Goal: Information Seeking & Learning: Learn about a topic

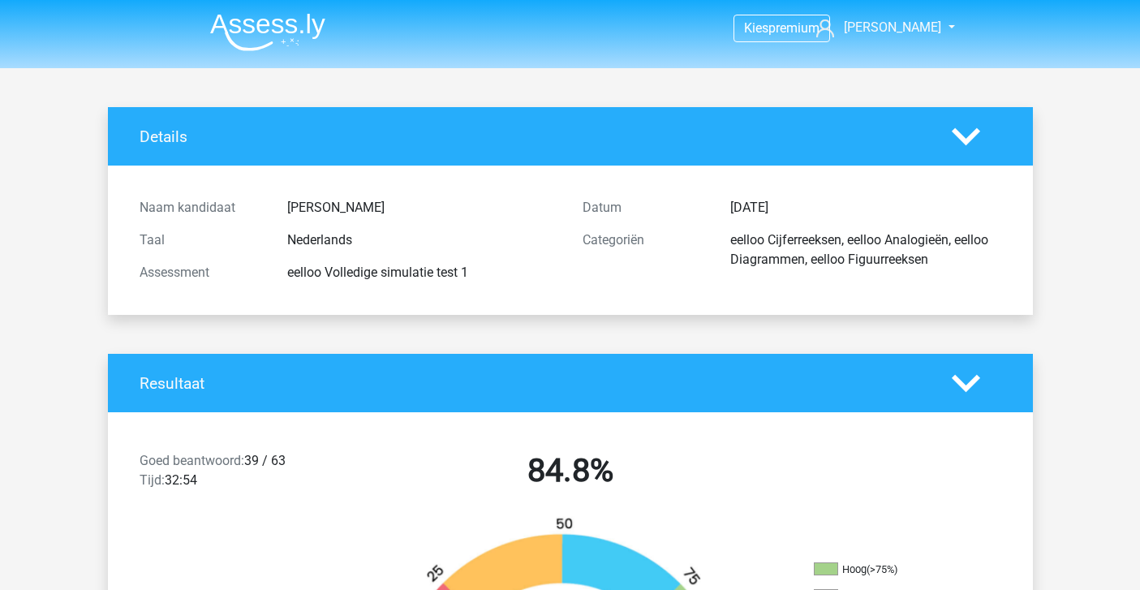
scroll to position [350, 0]
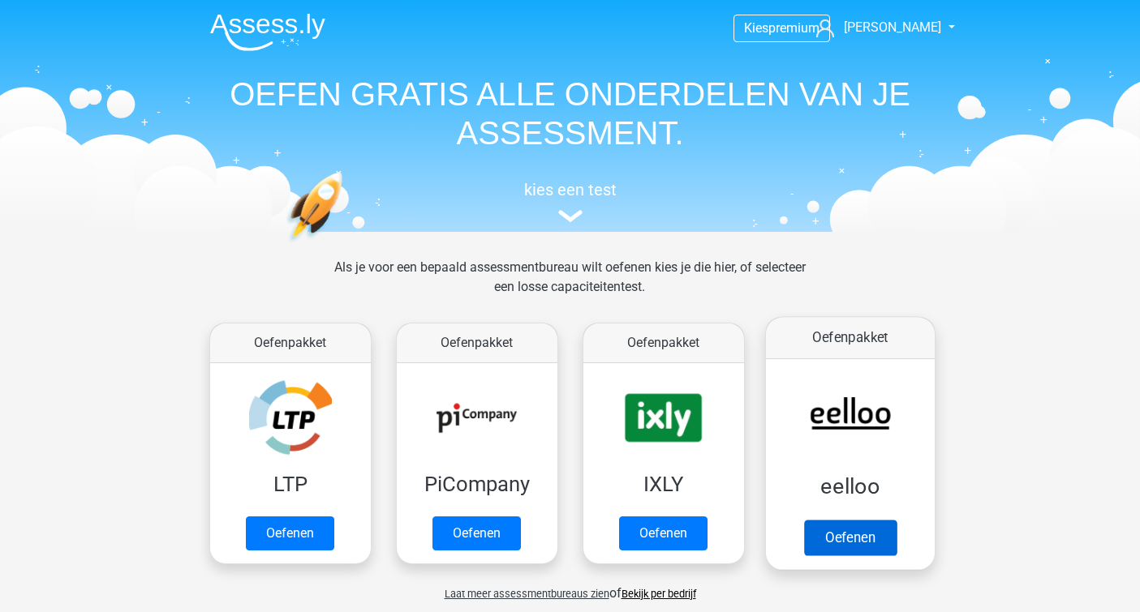
click at [851, 536] on link "Oefenen" at bounding box center [849, 538] width 92 height 36
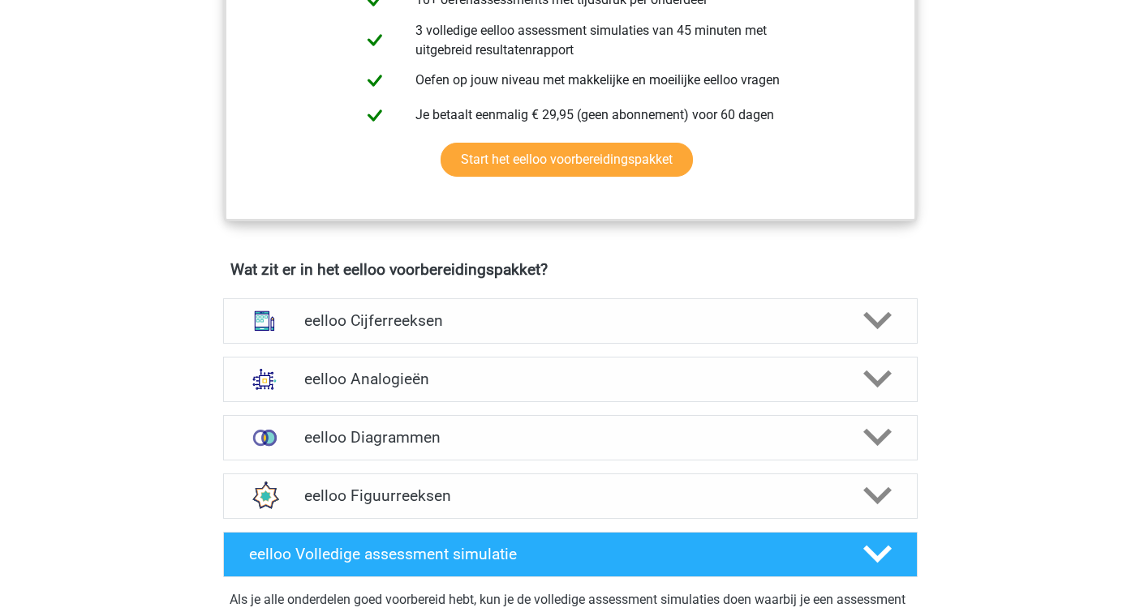
scroll to position [911, 0]
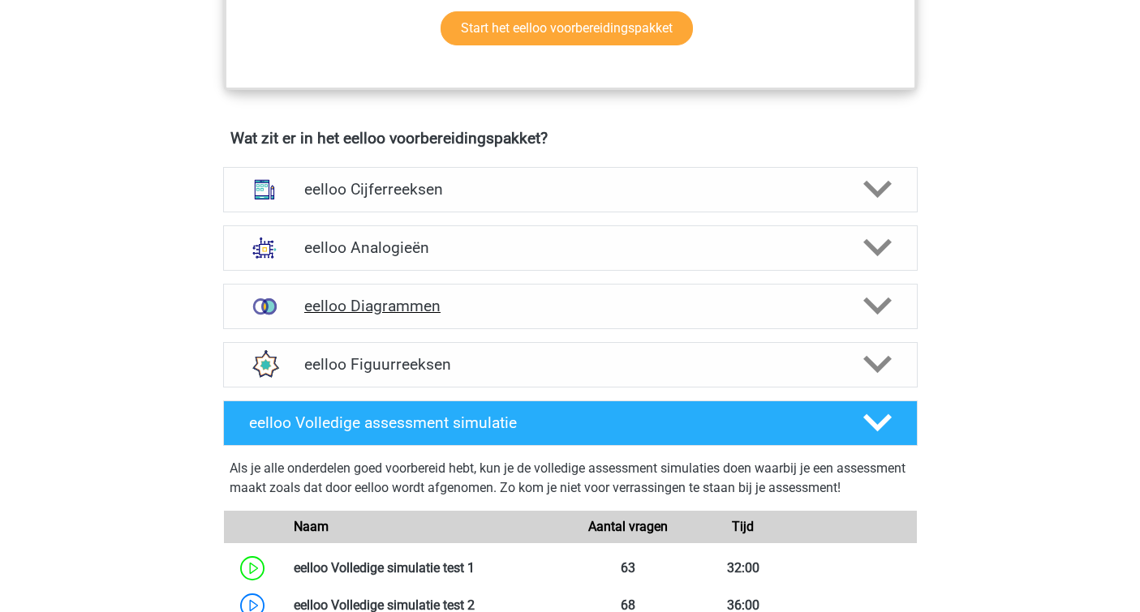
click at [577, 329] on div "eelloo Diagrammen" at bounding box center [570, 306] width 694 height 45
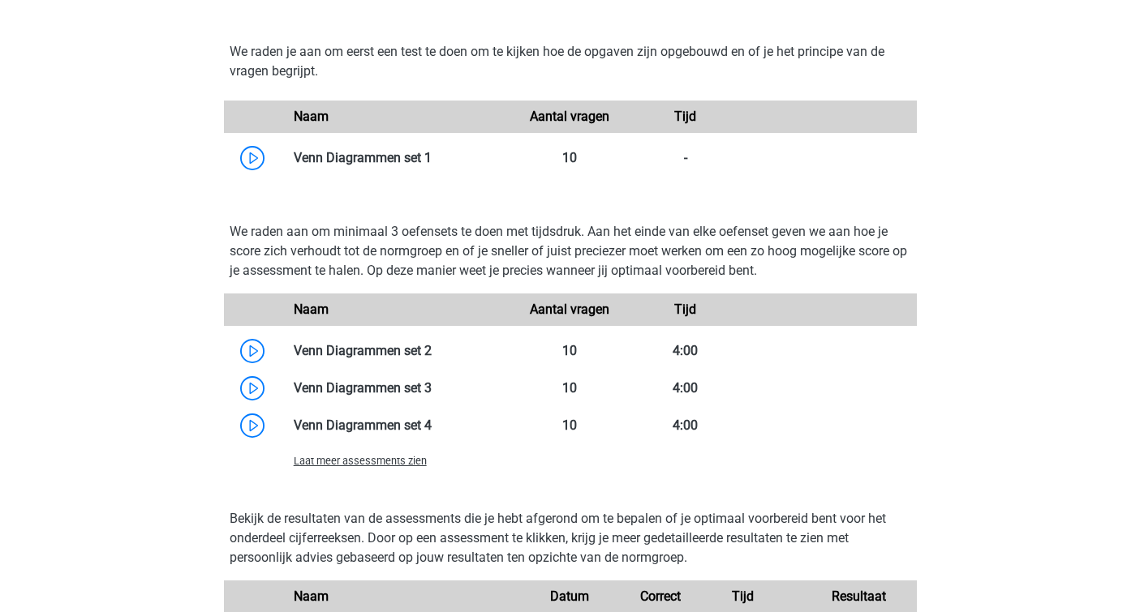
scroll to position [1308, 0]
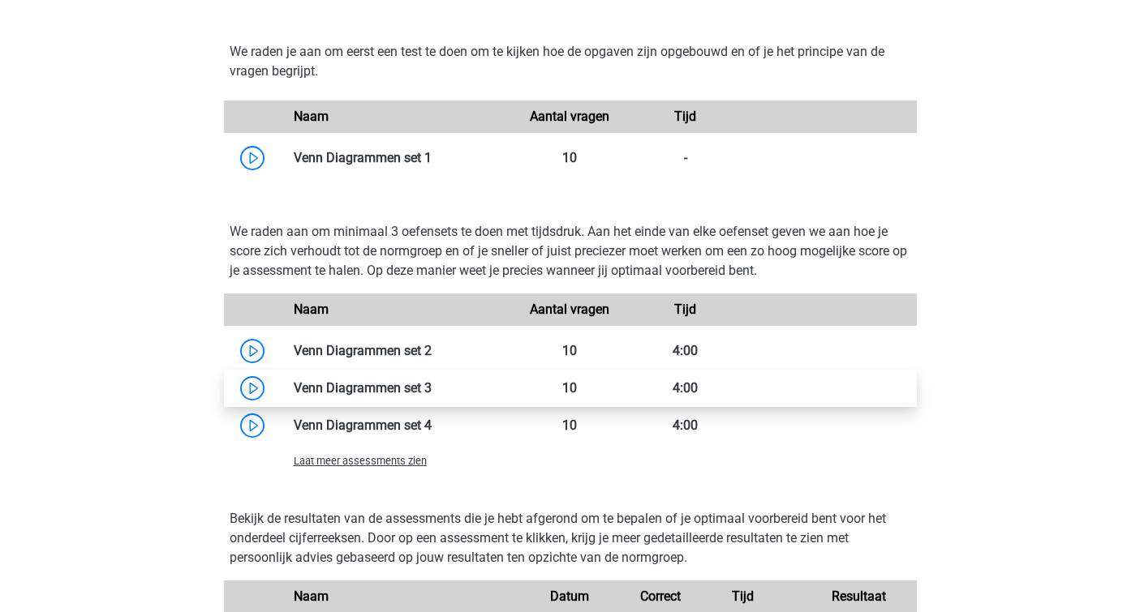
click at [432, 396] on link at bounding box center [432, 387] width 0 height 15
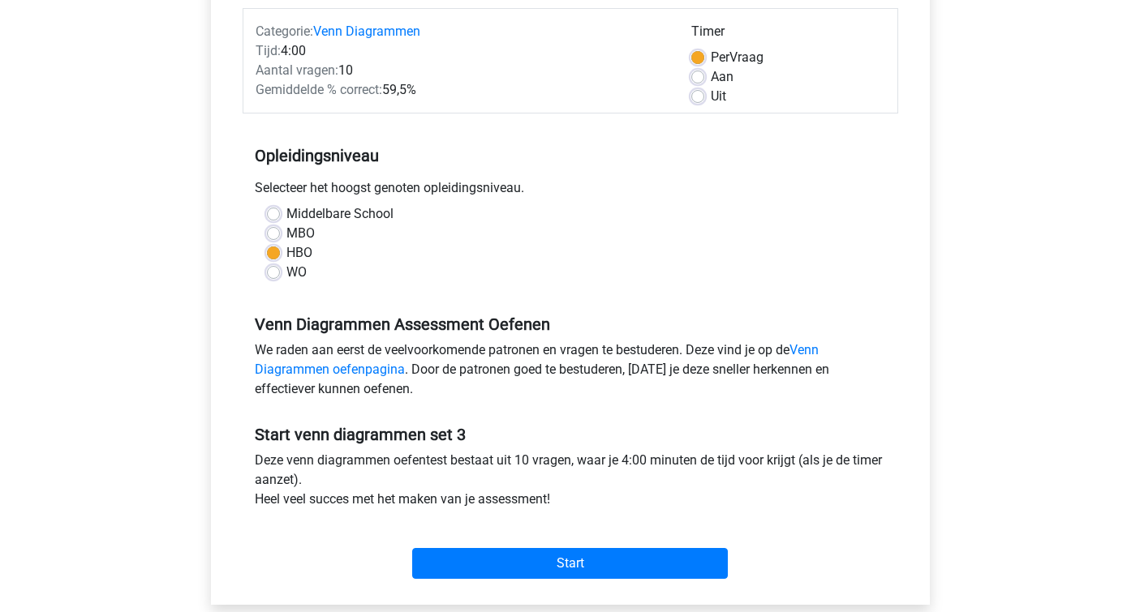
scroll to position [362, 0]
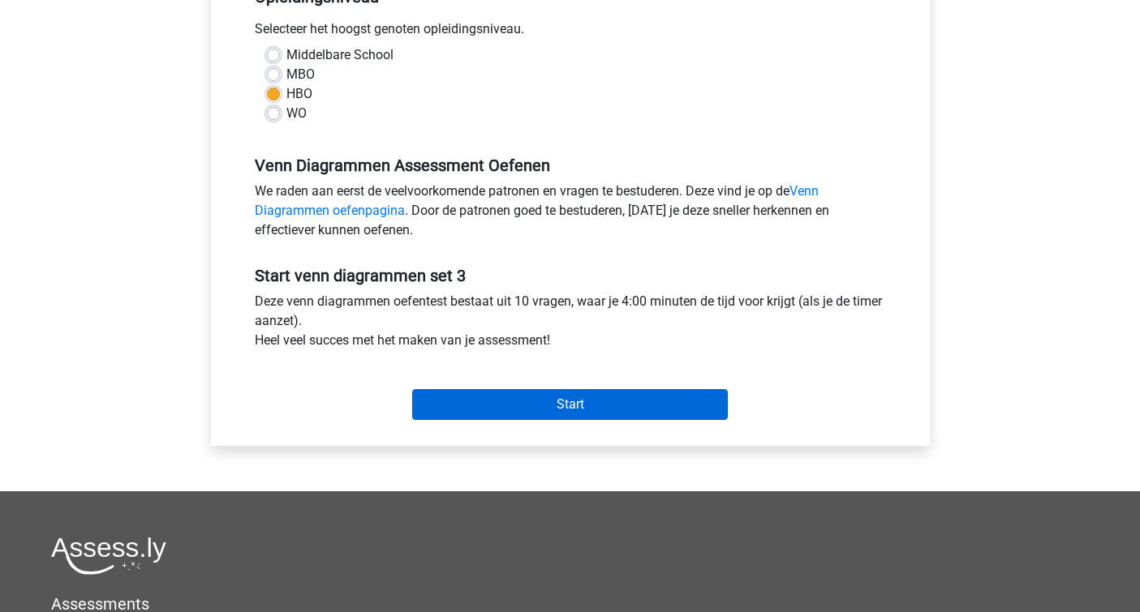
click at [531, 411] on input "Start" at bounding box center [570, 404] width 316 height 31
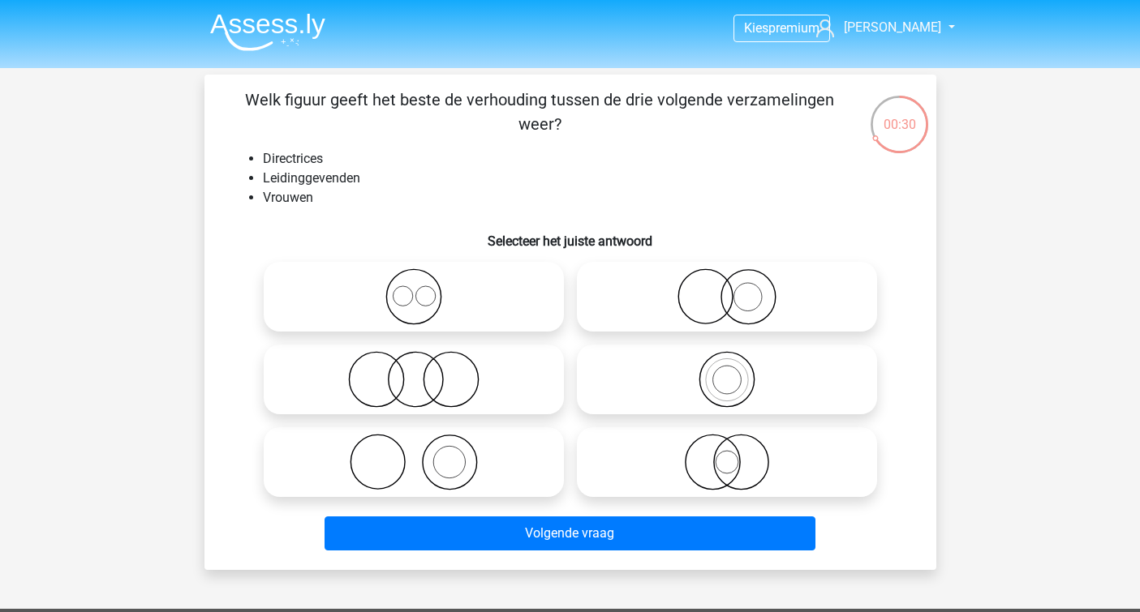
click at [708, 381] on icon at bounding box center [726, 379] width 287 height 57
click at [727, 372] on input "radio" at bounding box center [732, 366] width 11 height 11
radio input "true"
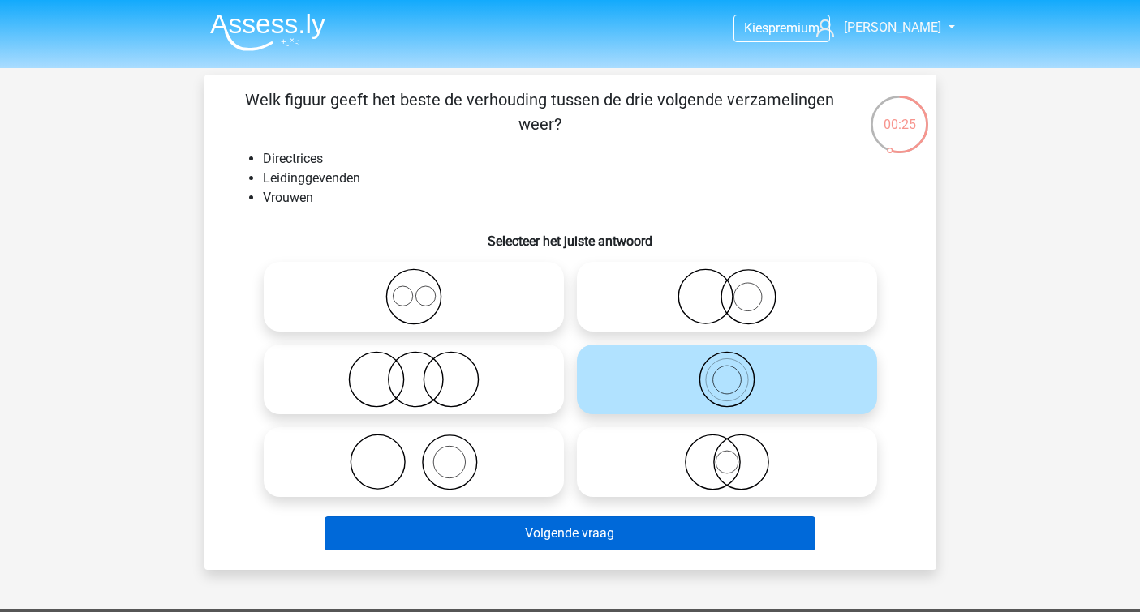
click at [688, 523] on button "Volgende vraag" at bounding box center [569, 534] width 491 height 34
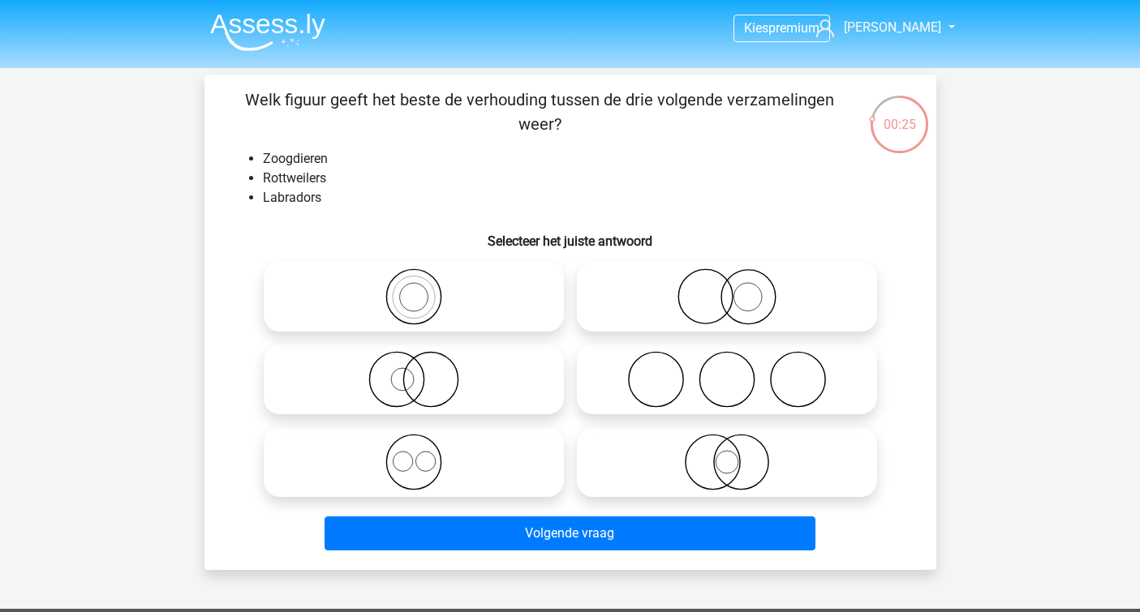
click at [462, 470] on icon at bounding box center [413, 462] width 287 height 57
click at [424, 454] on input "radio" at bounding box center [419, 449] width 11 height 11
radio input "true"
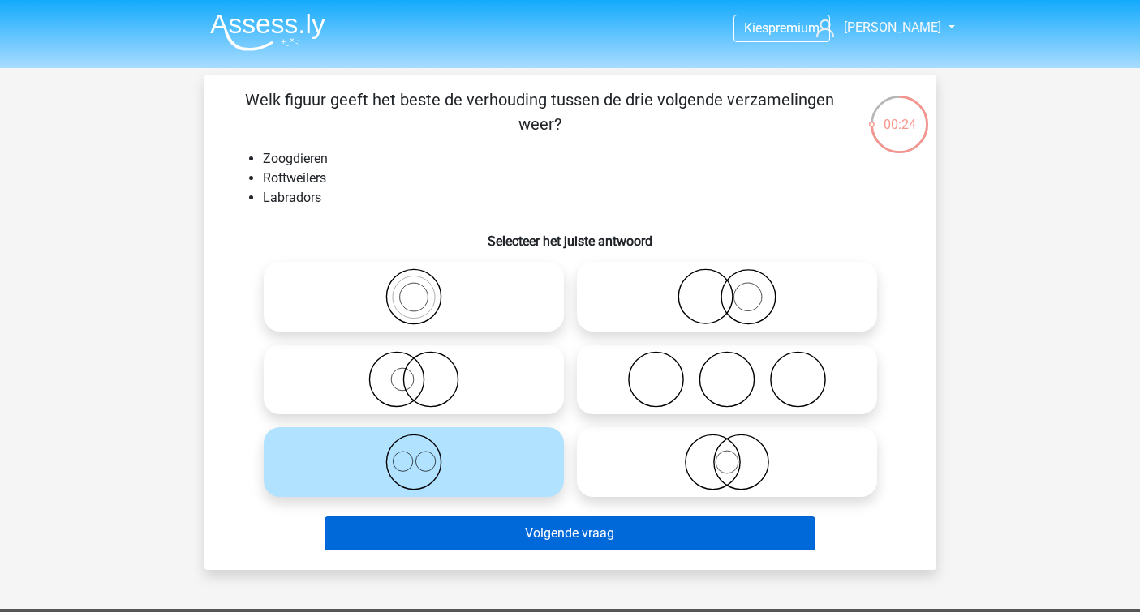
click at [505, 537] on button "Volgende vraag" at bounding box center [569, 534] width 491 height 34
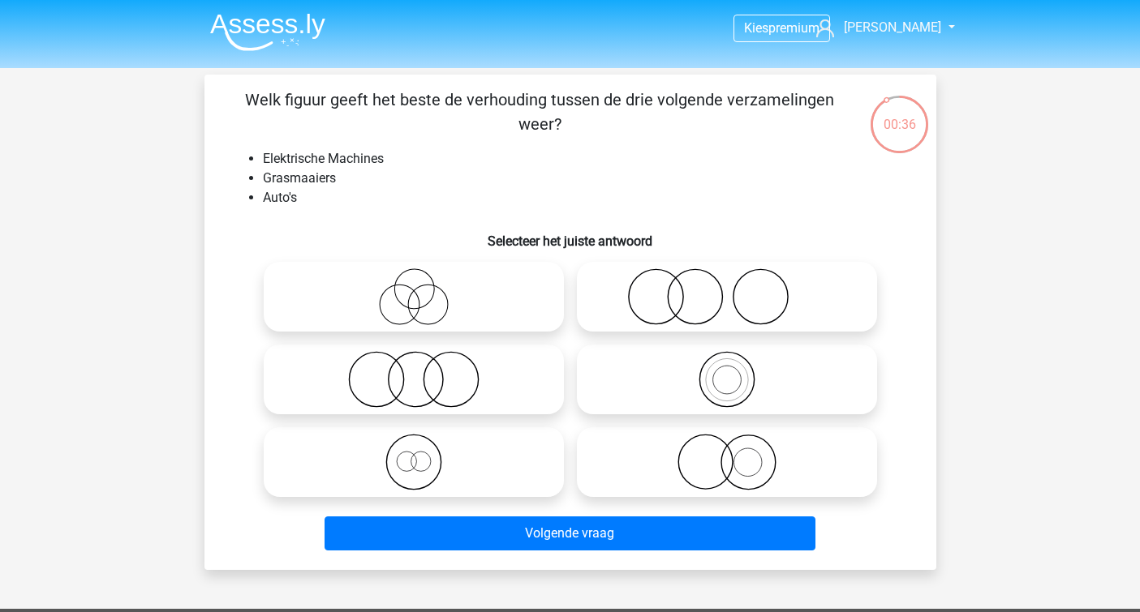
click at [495, 382] on icon at bounding box center [413, 379] width 287 height 57
click at [424, 372] on input "radio" at bounding box center [419, 366] width 11 height 11
radio input "true"
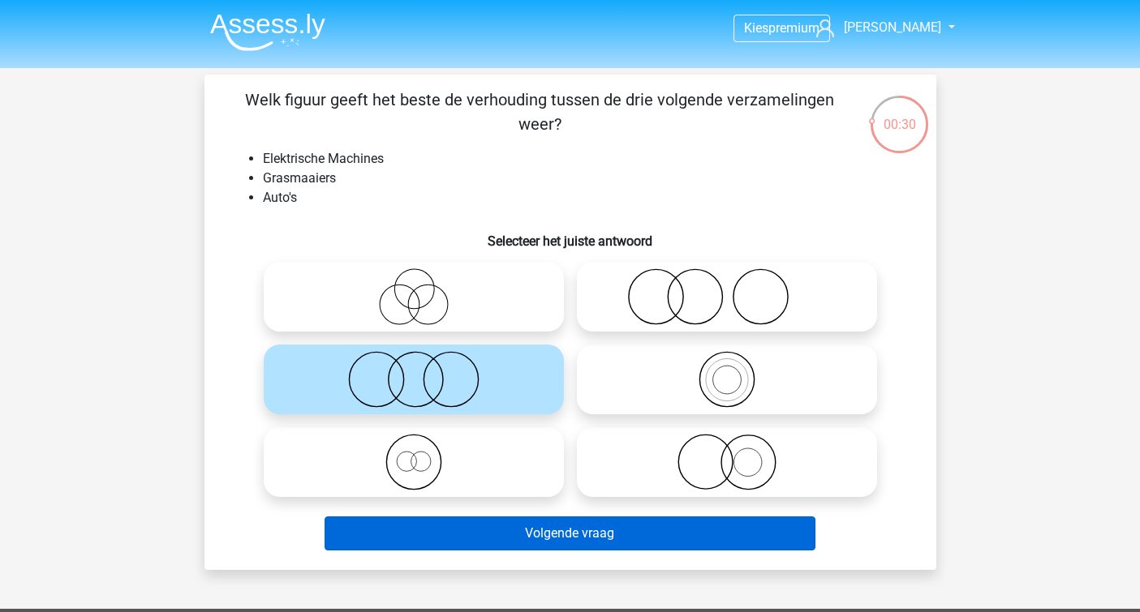
click at [490, 539] on button "Volgende vraag" at bounding box center [569, 534] width 491 height 34
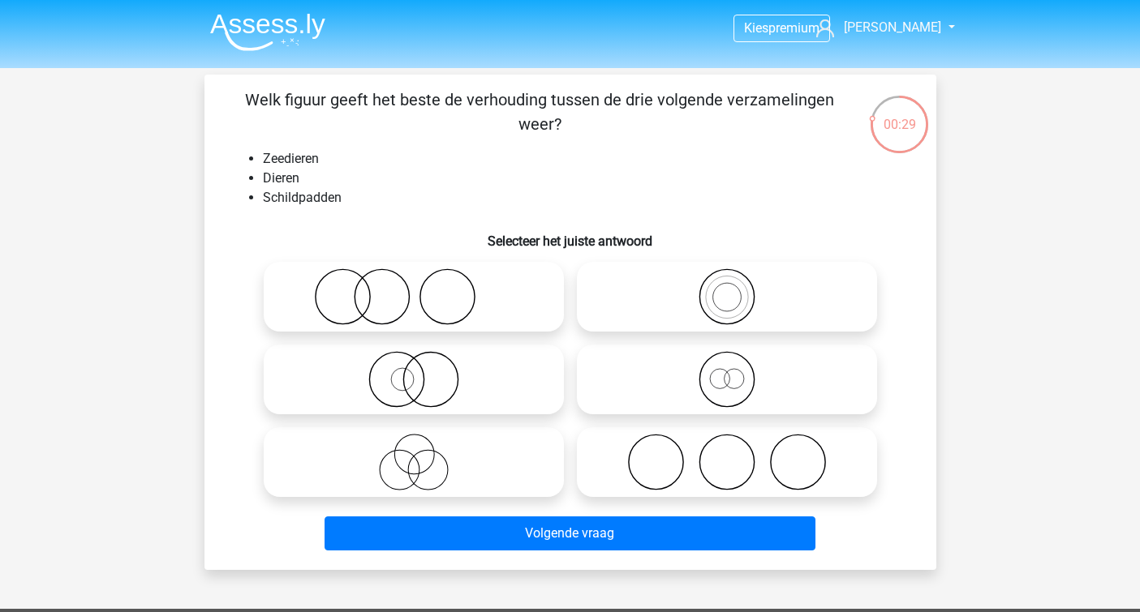
click at [689, 299] on icon at bounding box center [726, 296] width 287 height 57
click at [727, 289] on input "radio" at bounding box center [732, 283] width 11 height 11
radio input "true"
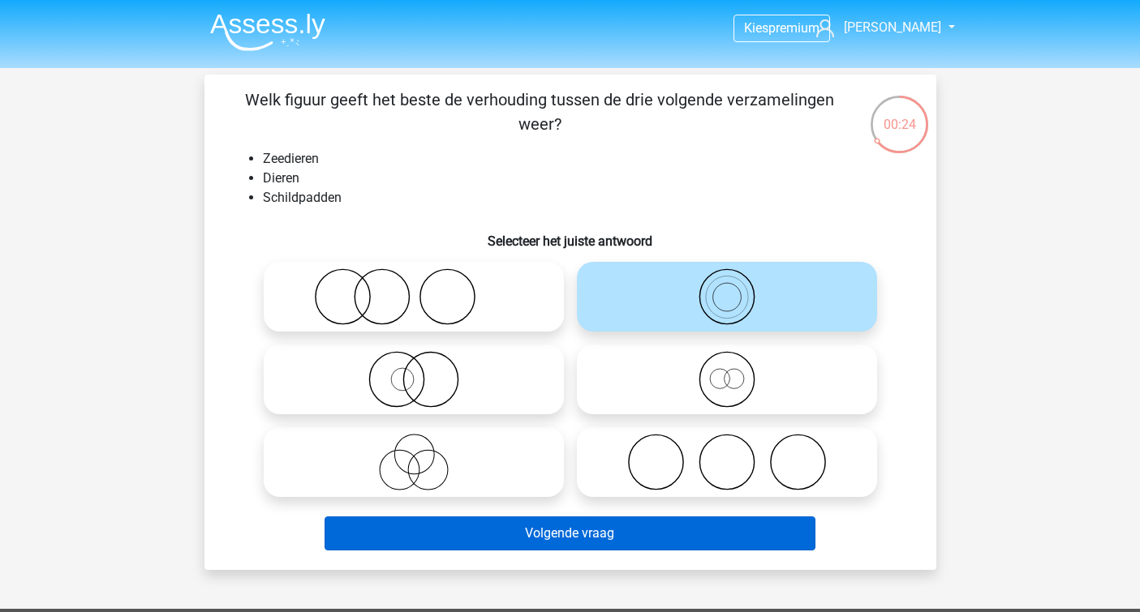
click at [659, 529] on button "Volgende vraag" at bounding box center [569, 534] width 491 height 34
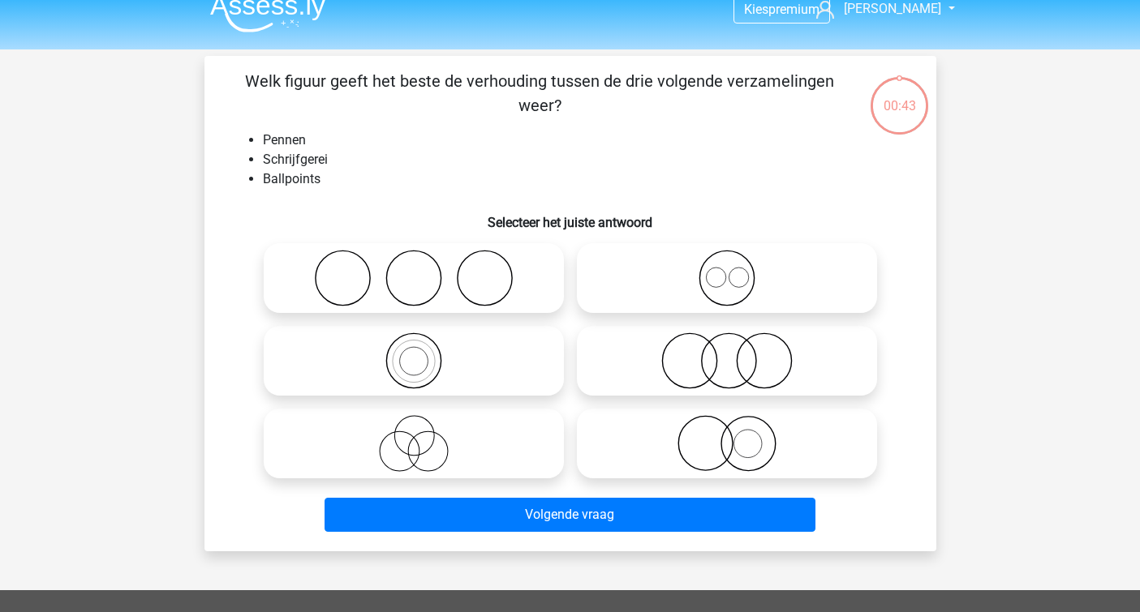
scroll to position [15, 0]
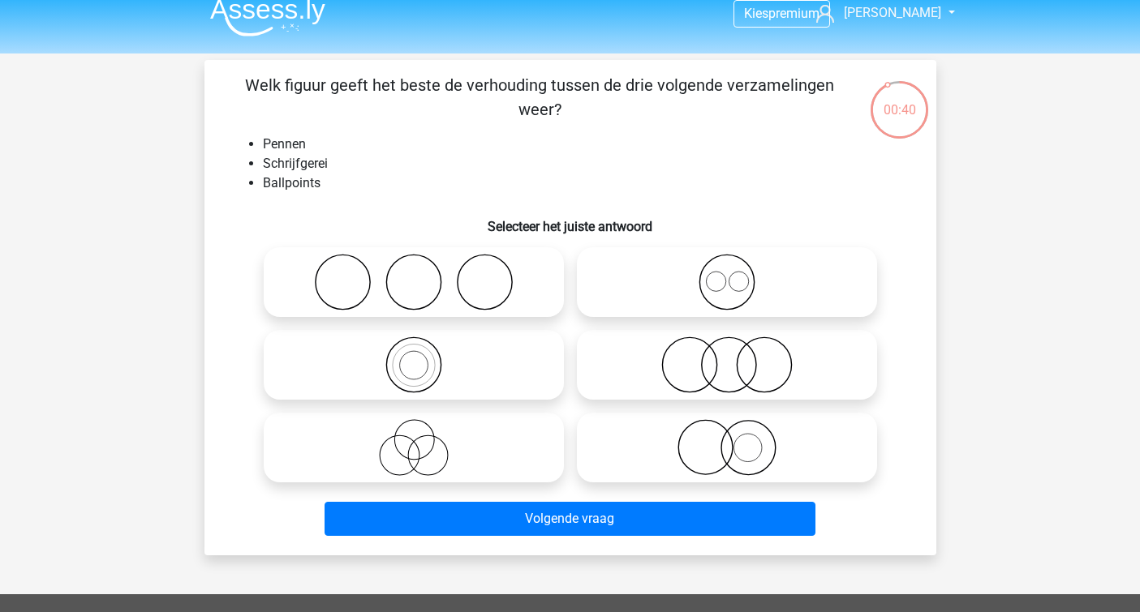
click at [451, 344] on icon at bounding box center [413, 365] width 287 height 57
click at [424, 346] on input "radio" at bounding box center [419, 351] width 11 height 11
radio input "true"
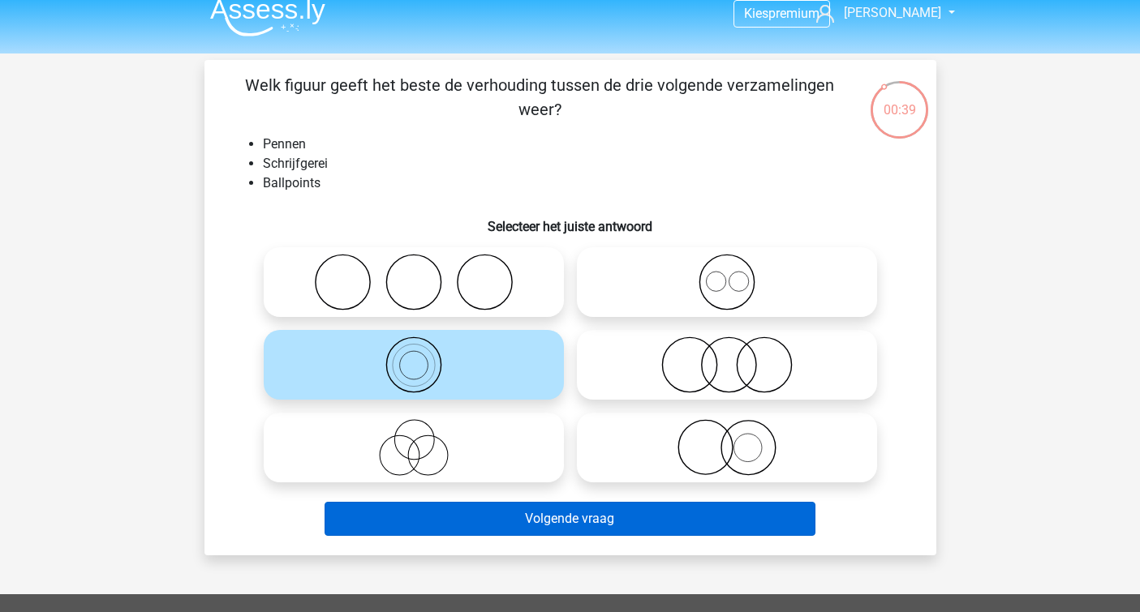
click at [522, 518] on button "Volgende vraag" at bounding box center [569, 519] width 491 height 34
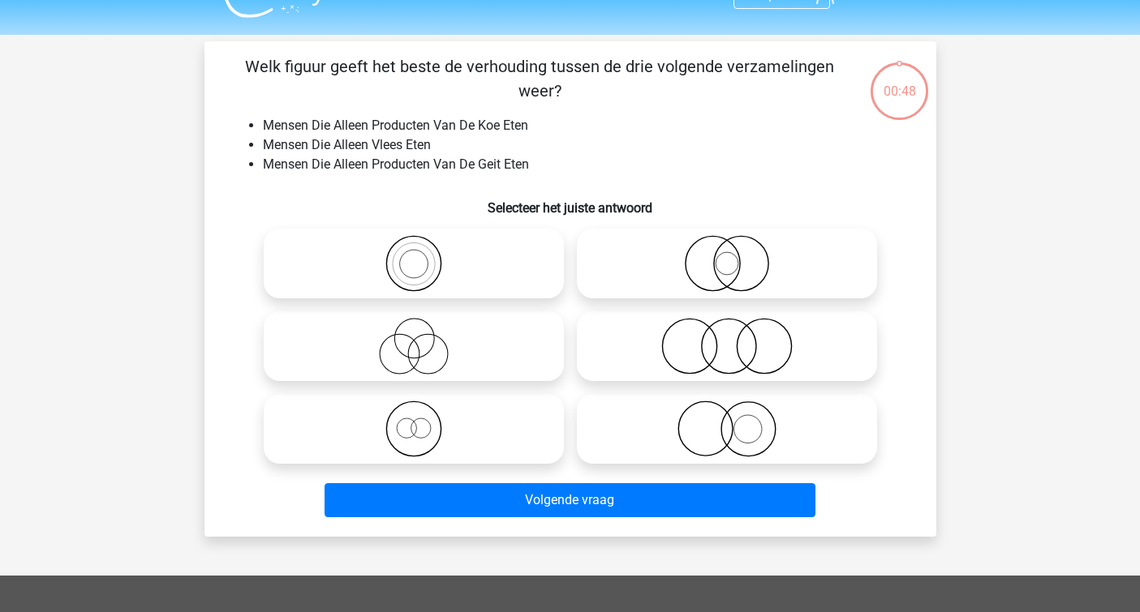
scroll to position [6, 0]
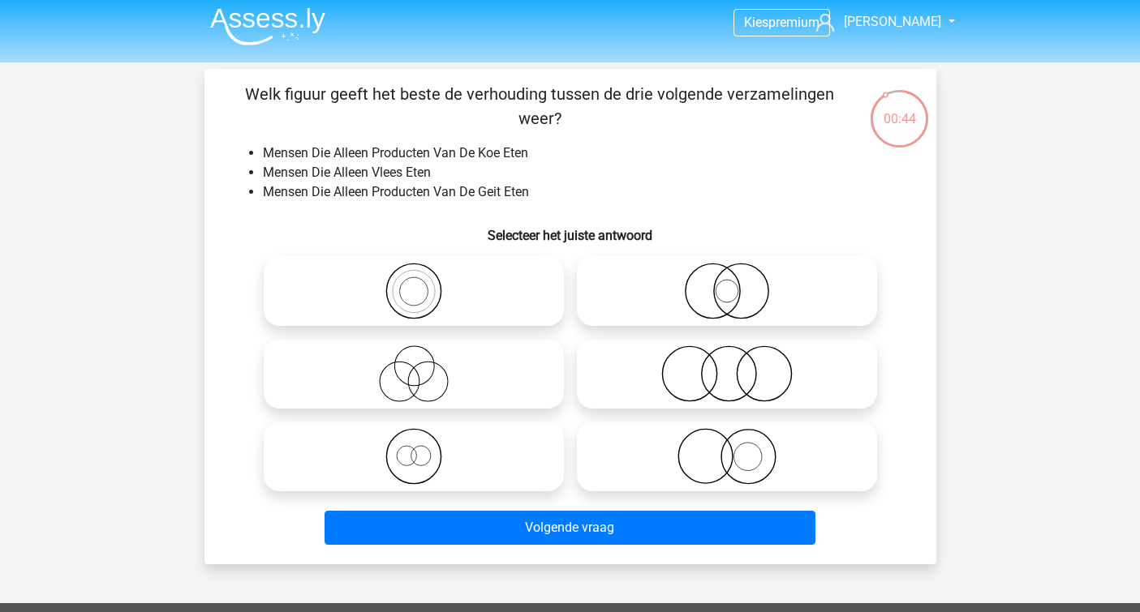
click at [709, 383] on icon at bounding box center [726, 374] width 287 height 57
click at [727, 366] on input "radio" at bounding box center [732, 360] width 11 height 11
radio input "true"
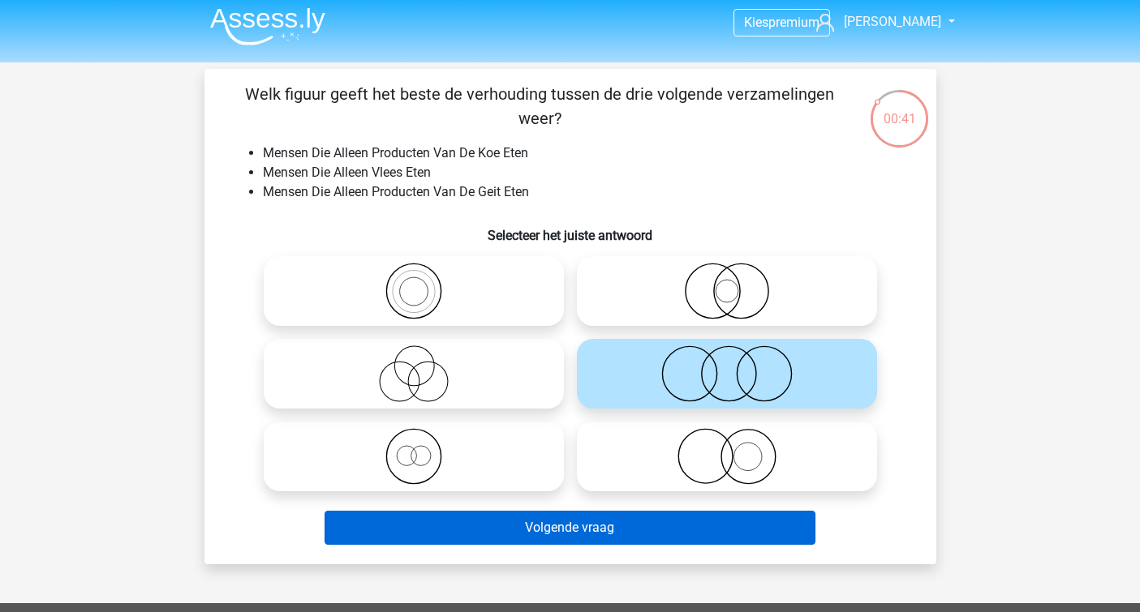
click at [634, 522] on button "Volgende vraag" at bounding box center [569, 528] width 491 height 34
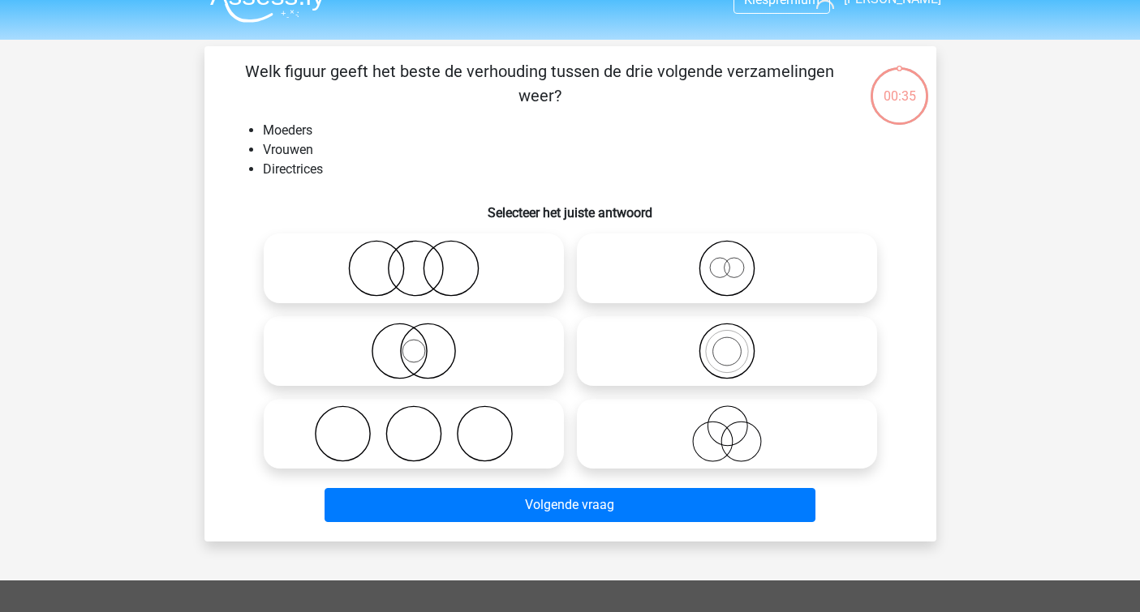
scroll to position [2, 0]
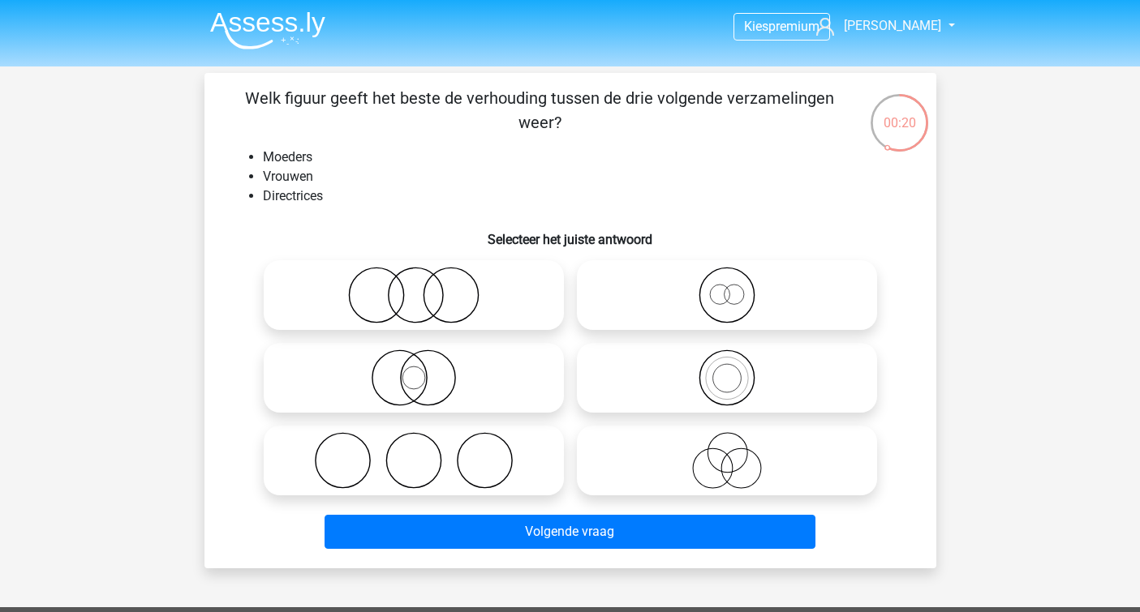
click at [661, 292] on icon at bounding box center [726, 295] width 287 height 57
click at [727, 287] on input "radio" at bounding box center [732, 282] width 11 height 11
radio input "true"
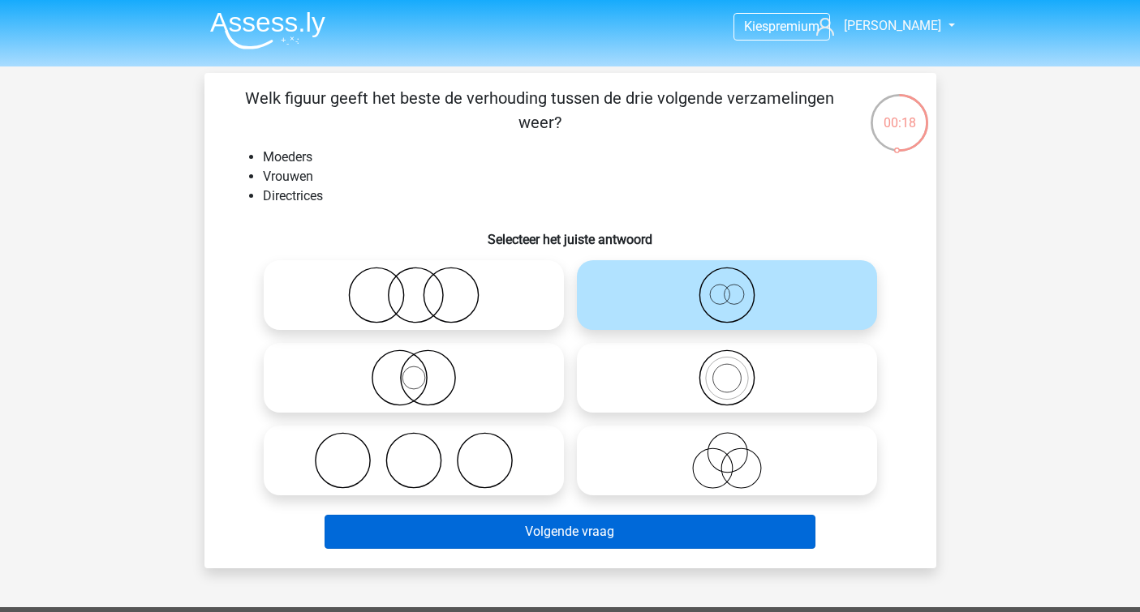
click at [548, 526] on button "Volgende vraag" at bounding box center [569, 532] width 491 height 34
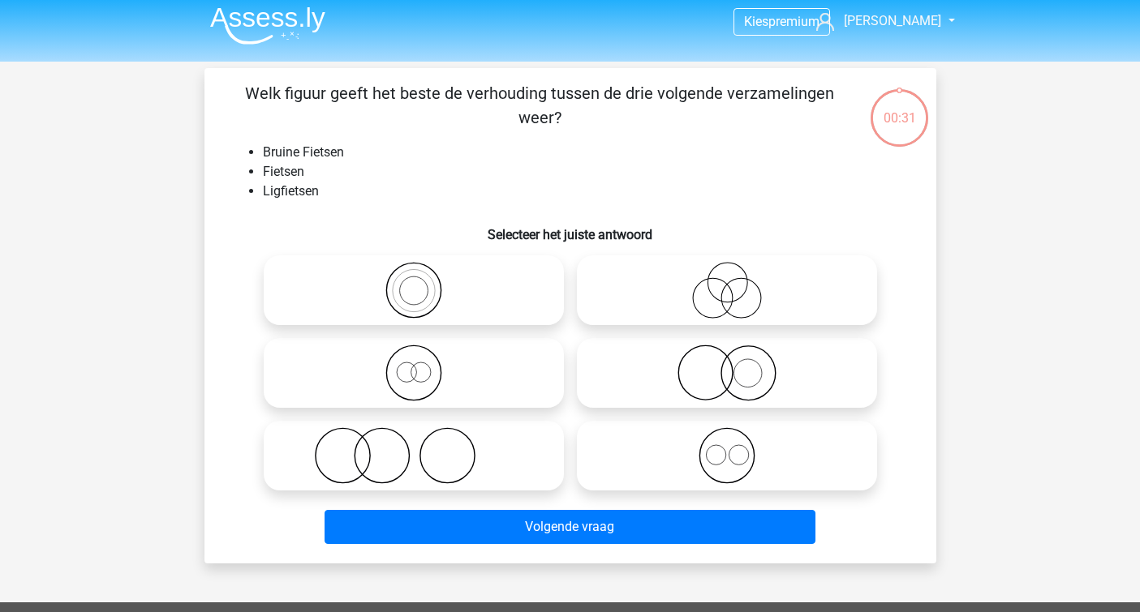
scroll to position [4, 0]
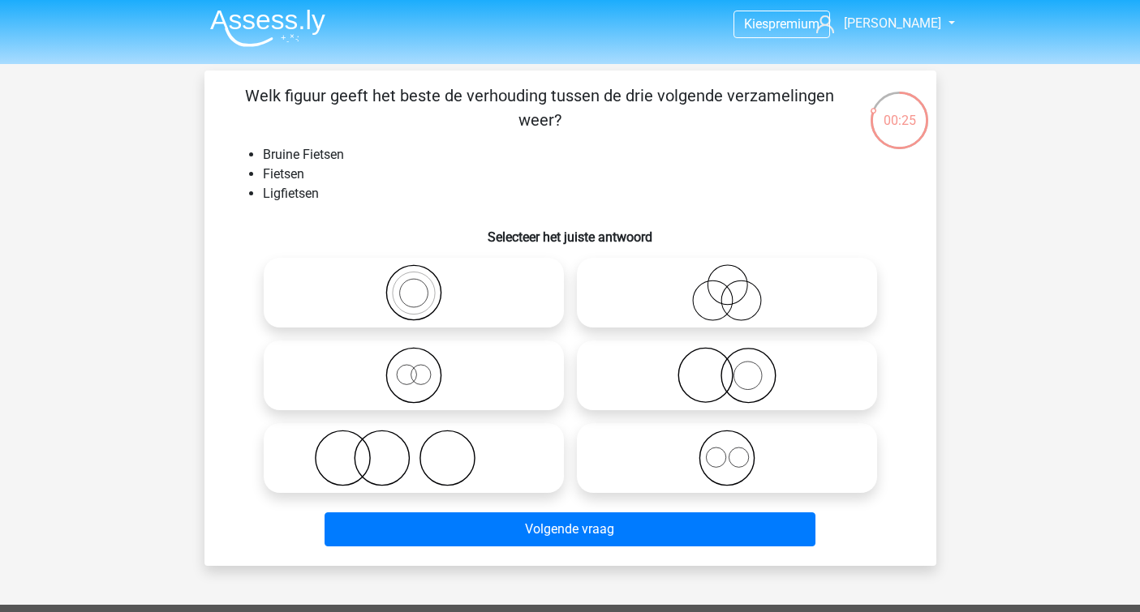
click at [462, 376] on icon at bounding box center [413, 375] width 287 height 57
click at [424, 367] on input "radio" at bounding box center [419, 362] width 11 height 11
radio input "true"
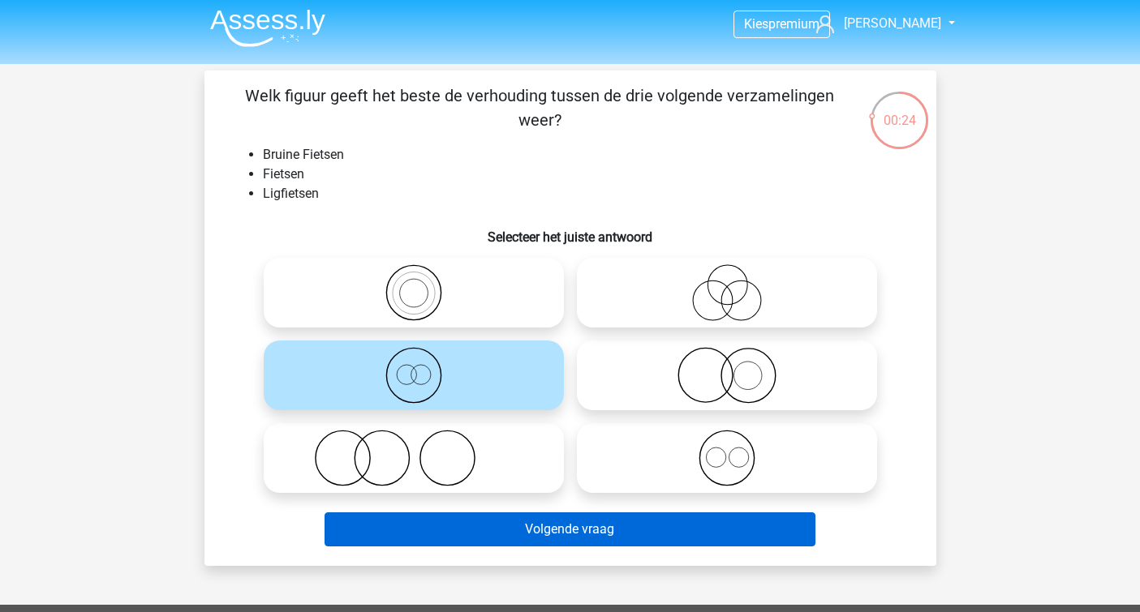
click at [532, 522] on button "Volgende vraag" at bounding box center [569, 530] width 491 height 34
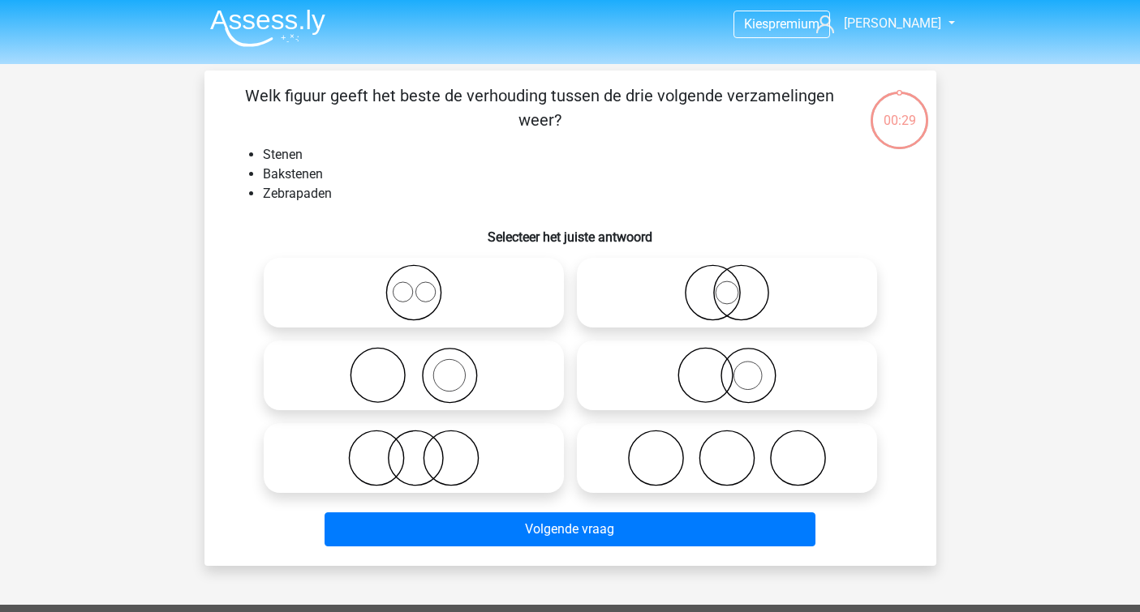
scroll to position [0, 0]
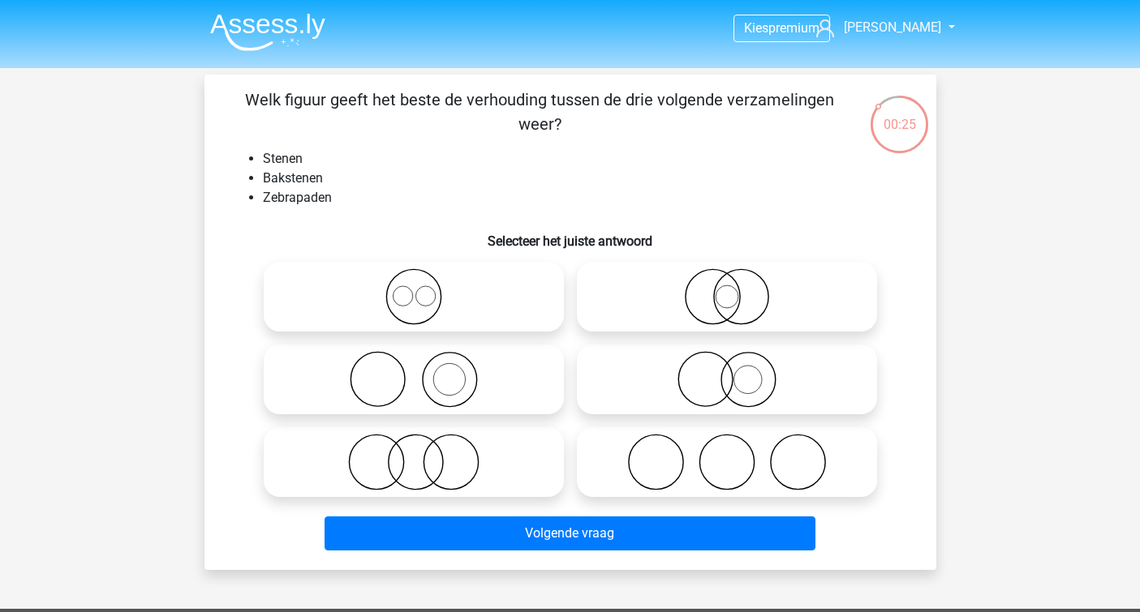
click at [486, 376] on icon at bounding box center [413, 379] width 287 height 57
click at [424, 372] on input "radio" at bounding box center [419, 366] width 11 height 11
radio input "true"
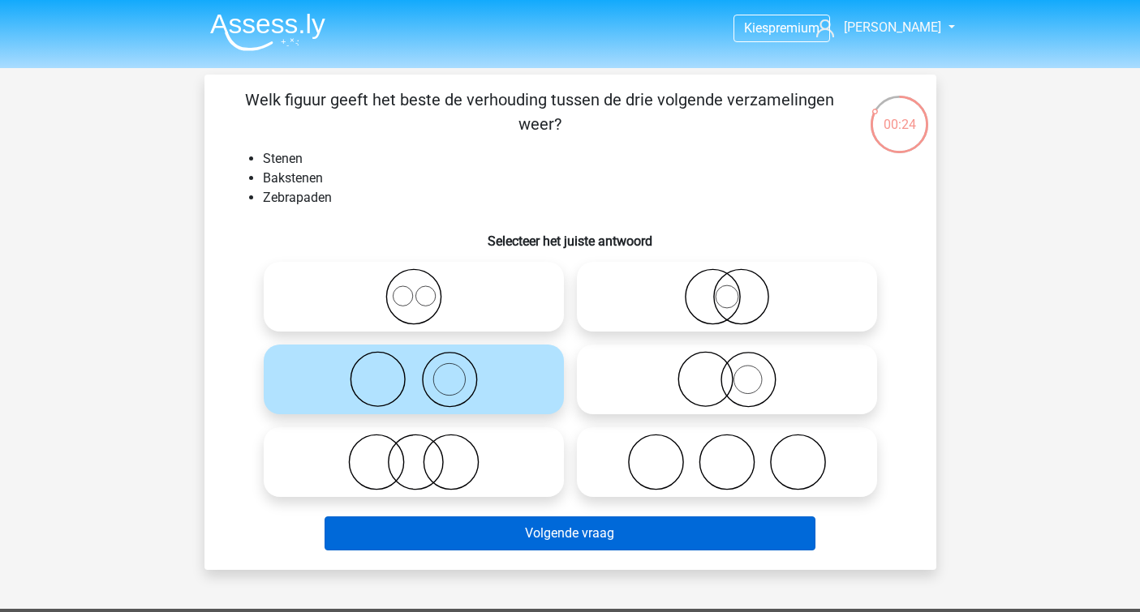
click at [533, 529] on button "Volgende vraag" at bounding box center [569, 534] width 491 height 34
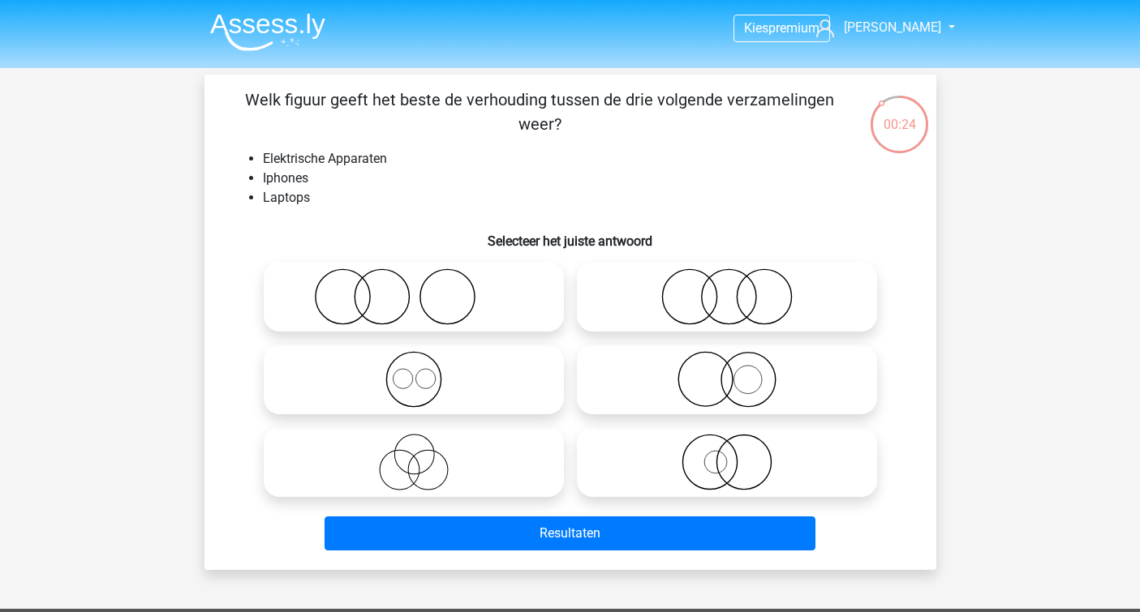
click at [486, 373] on icon at bounding box center [413, 379] width 287 height 57
click at [424, 372] on input "radio" at bounding box center [419, 366] width 11 height 11
radio input "true"
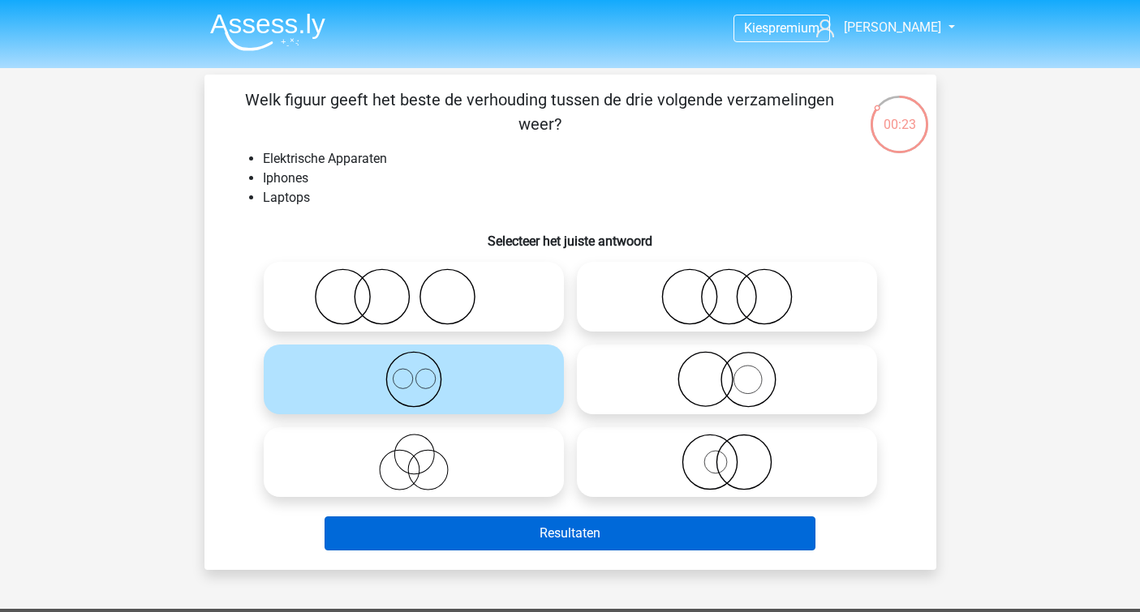
click at [529, 523] on button "Resultaten" at bounding box center [569, 534] width 491 height 34
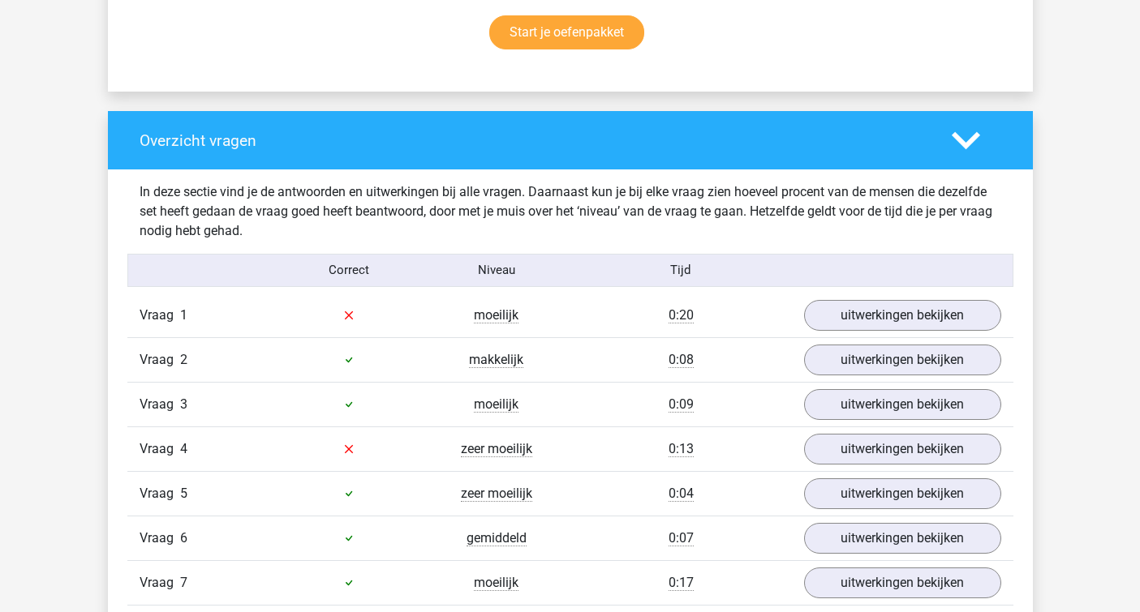
scroll to position [1110, 0]
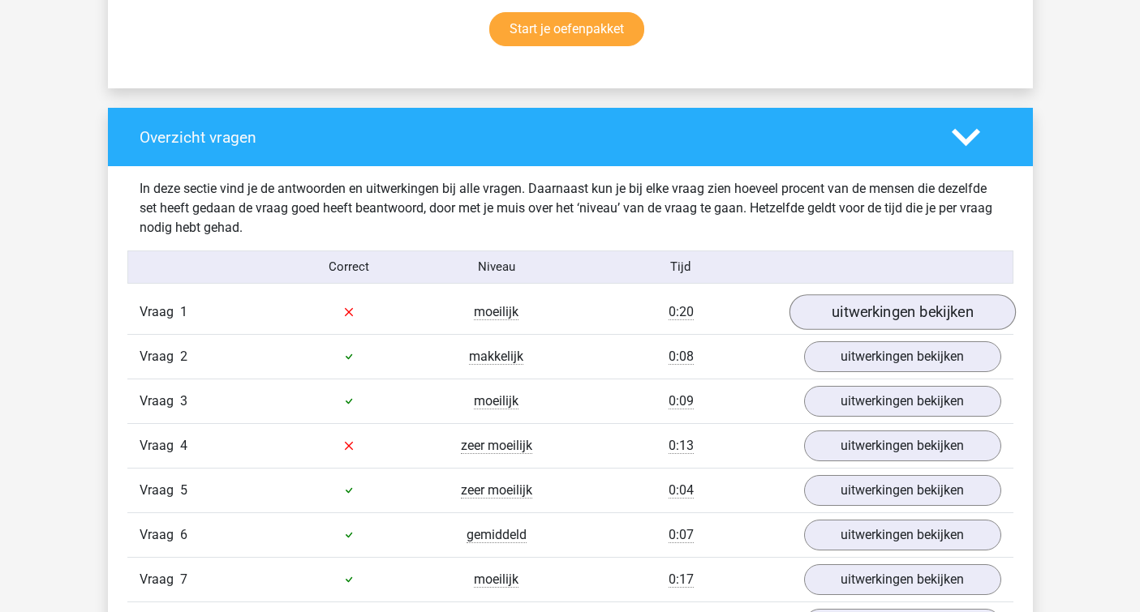
click at [853, 315] on link "uitwerkingen bekijken" at bounding box center [901, 312] width 226 height 36
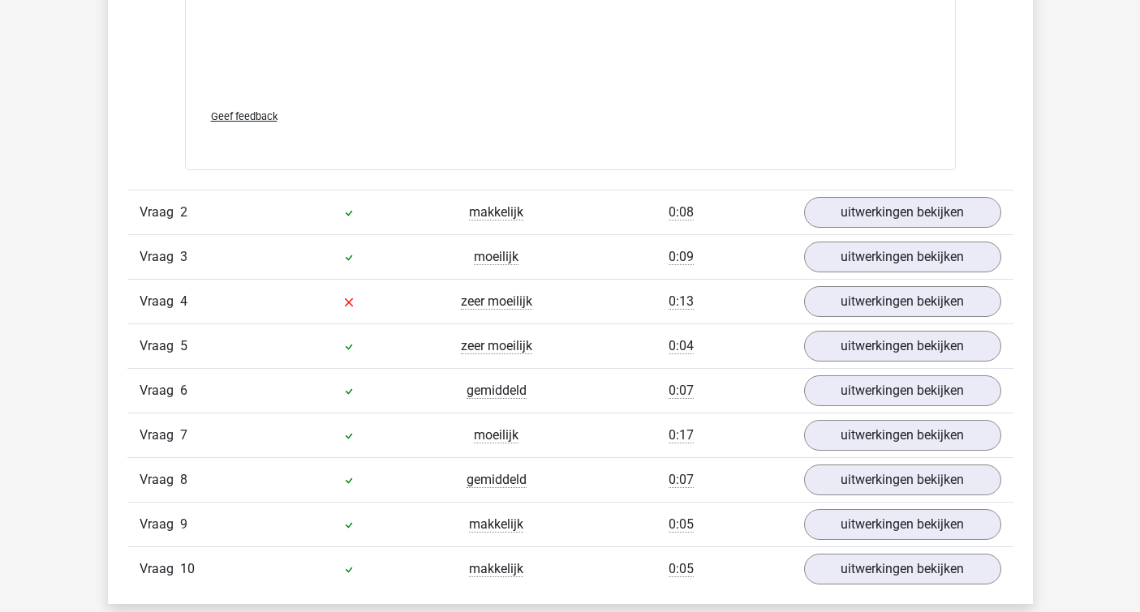
scroll to position [2317, 0]
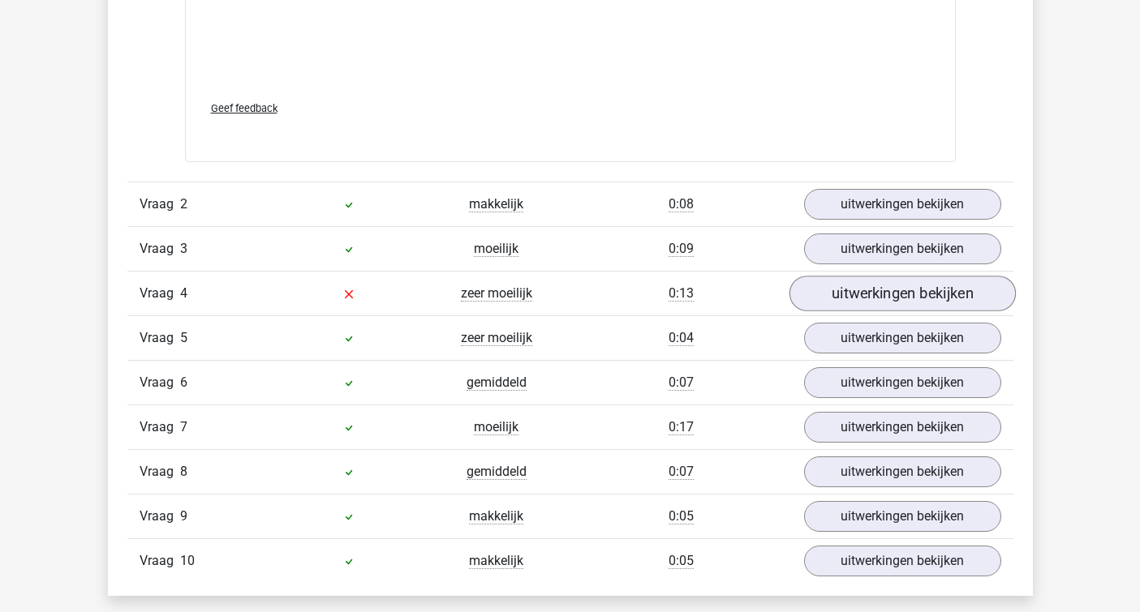
click at [838, 295] on link "uitwerkingen bekijken" at bounding box center [901, 294] width 226 height 36
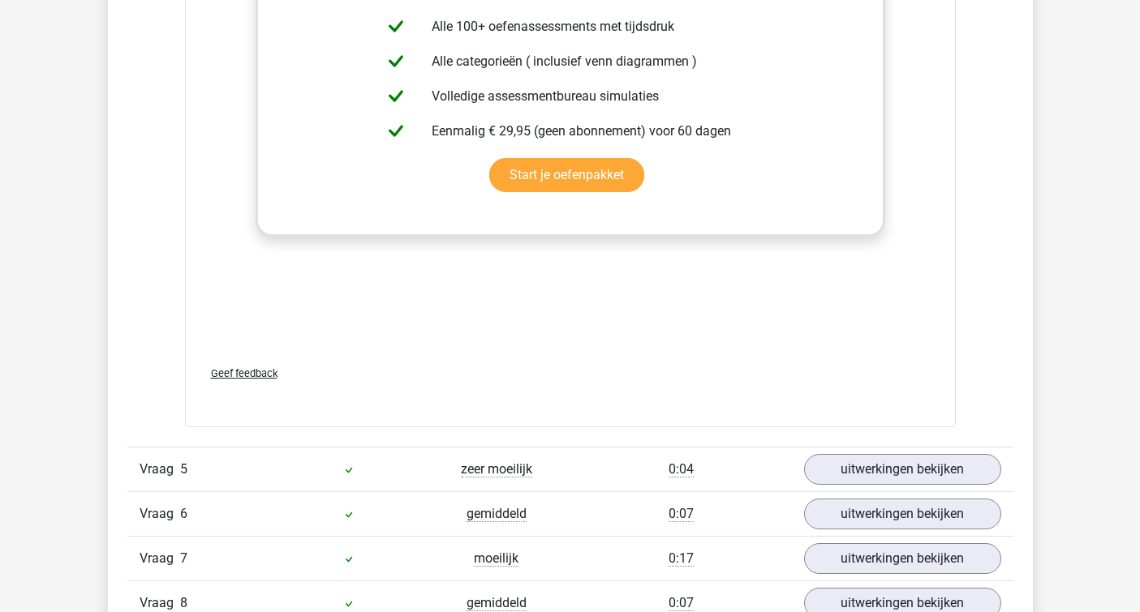
scroll to position [3207, 0]
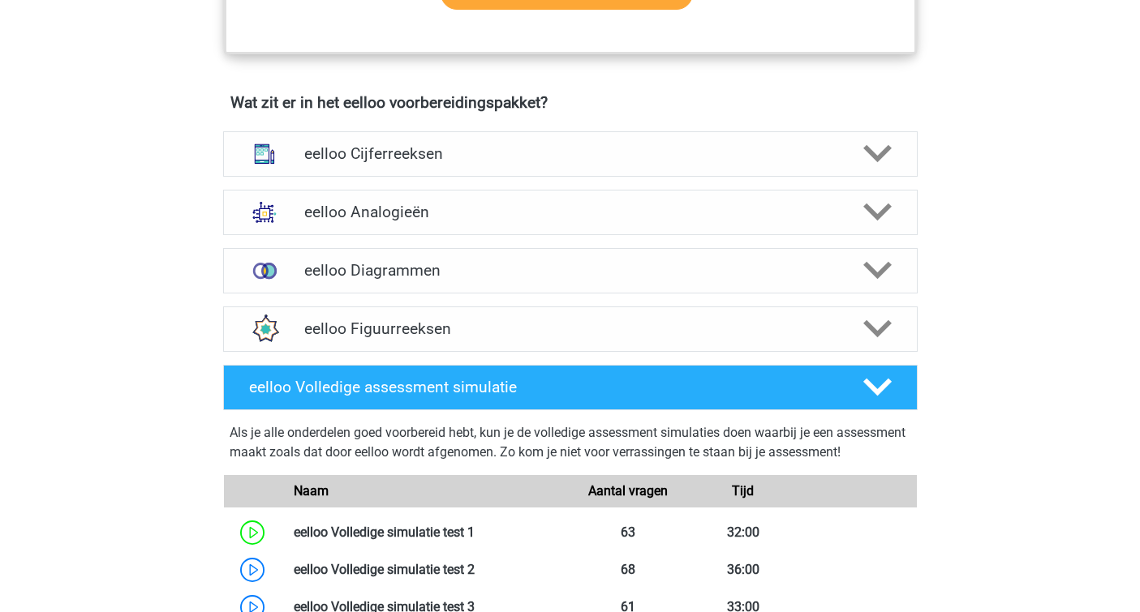
scroll to position [934, 0]
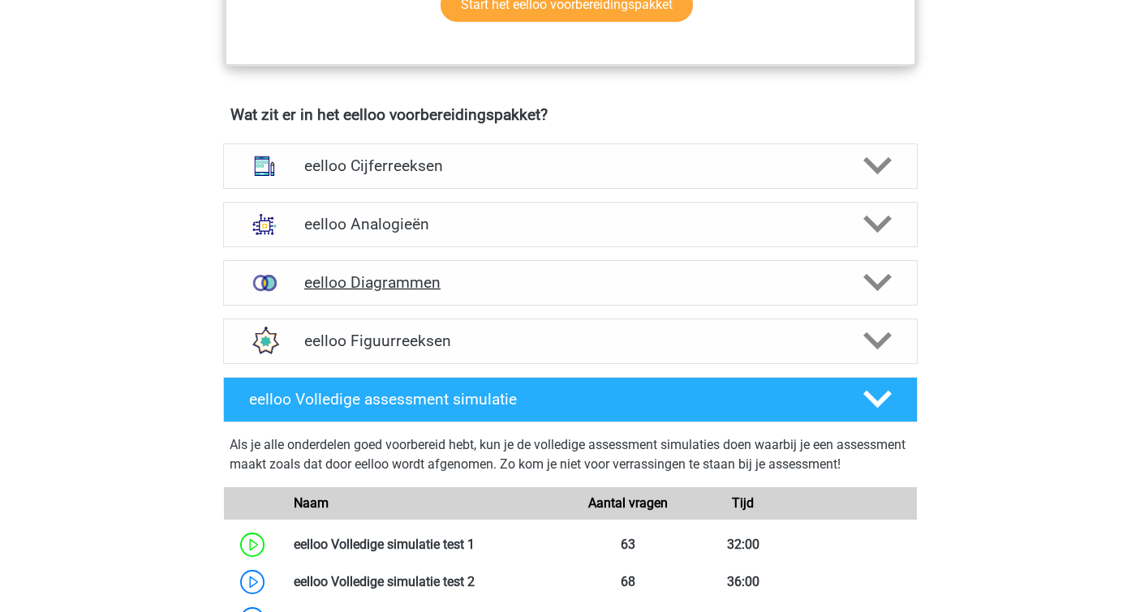
click at [402, 277] on div "eelloo Diagrammen" at bounding box center [570, 282] width 694 height 45
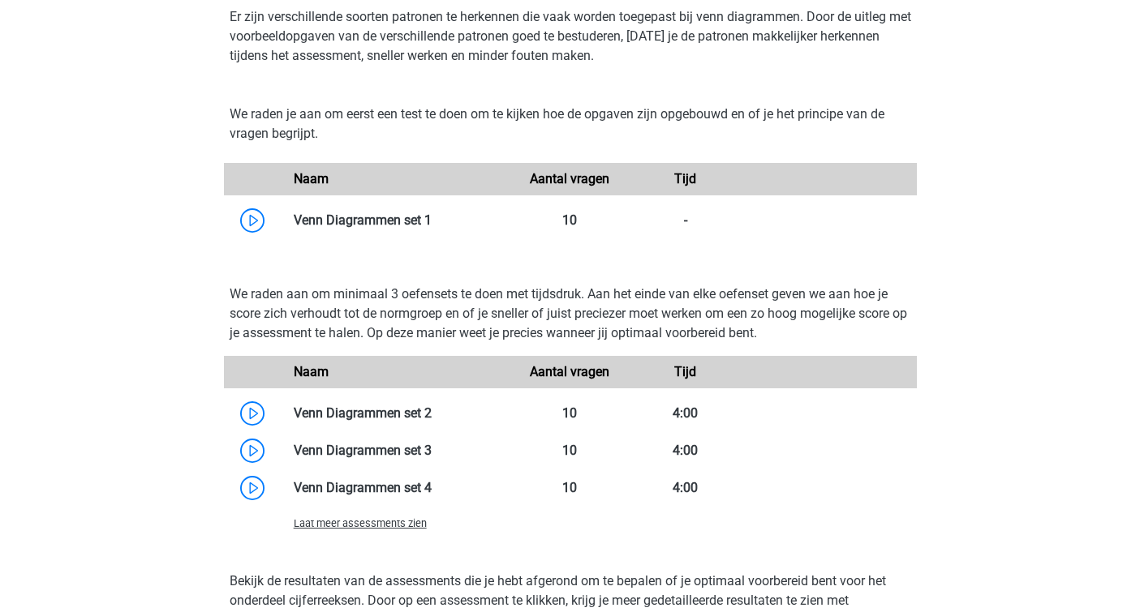
scroll to position [1253, 0]
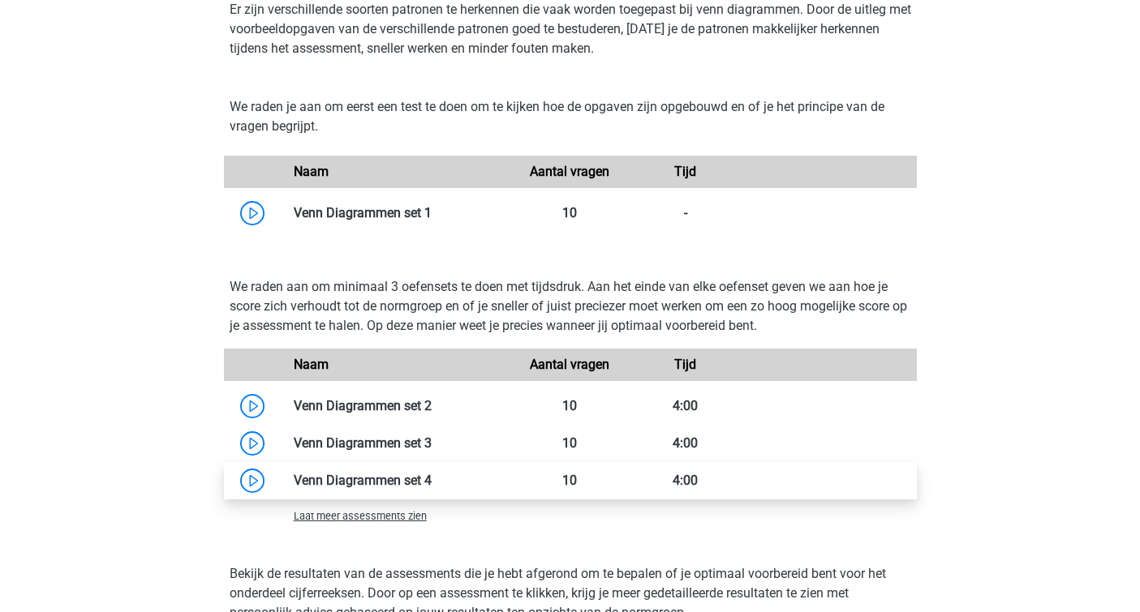
click at [432, 488] on link at bounding box center [432, 480] width 0 height 15
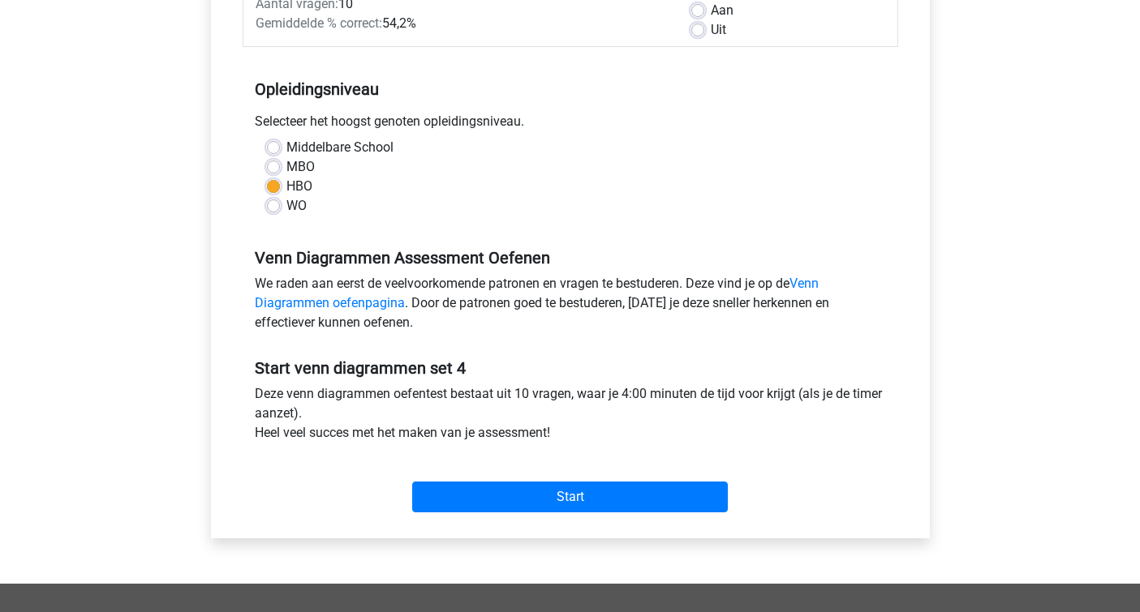
scroll to position [289, 0]
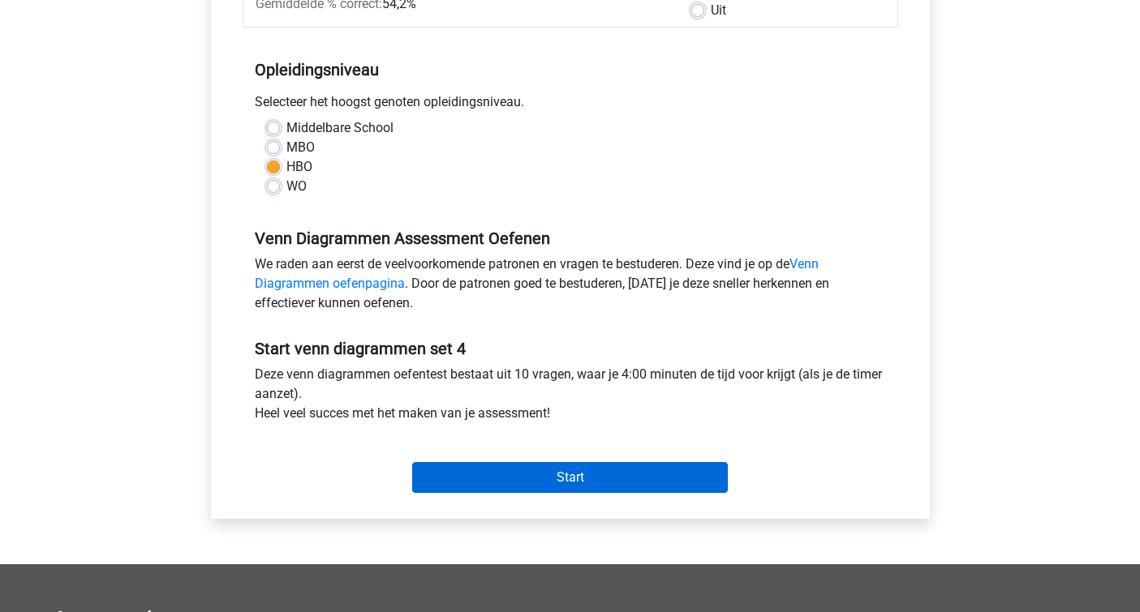
click at [473, 474] on input "Start" at bounding box center [570, 477] width 316 height 31
click at [497, 483] on input "Start" at bounding box center [570, 477] width 316 height 31
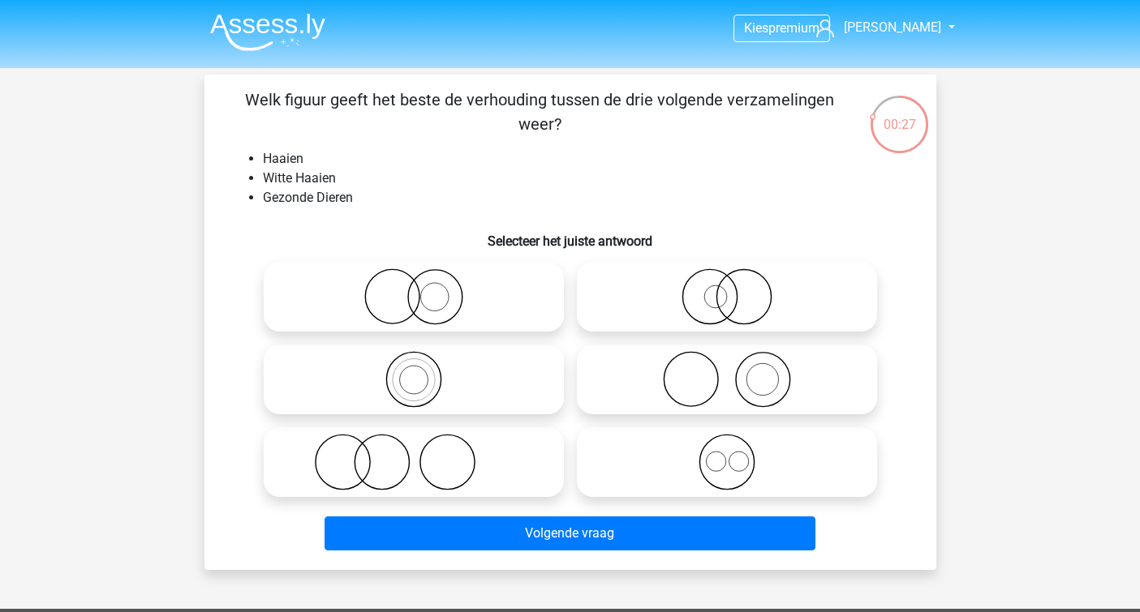
click at [702, 302] on icon at bounding box center [726, 296] width 287 height 57
click at [727, 289] on input "radio" at bounding box center [732, 283] width 11 height 11
radio input "true"
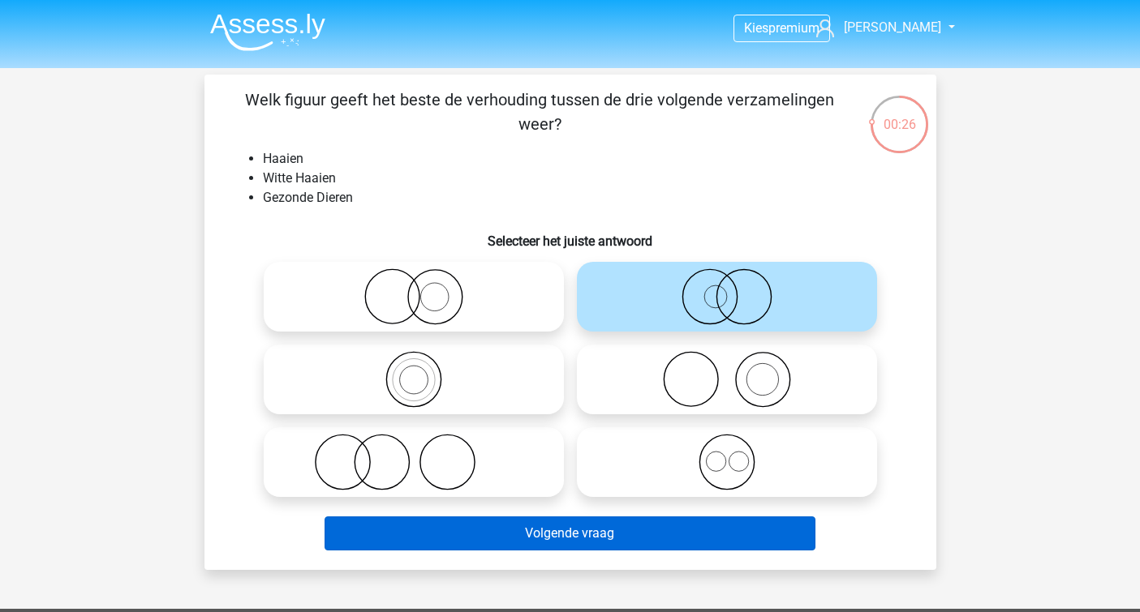
click at [603, 540] on button "Volgende vraag" at bounding box center [569, 534] width 491 height 34
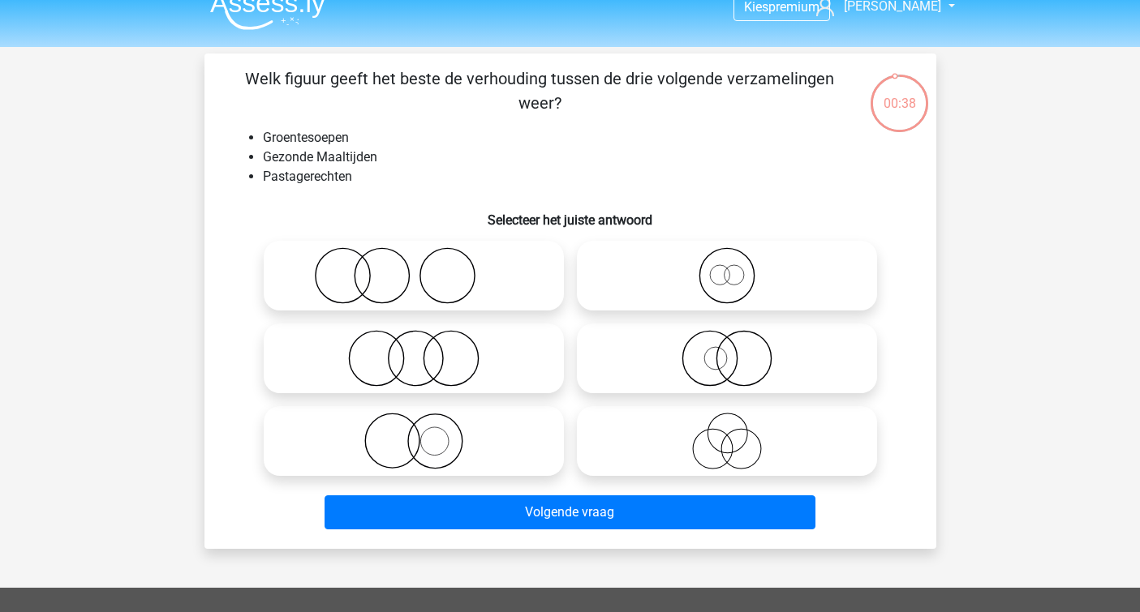
scroll to position [23, 0]
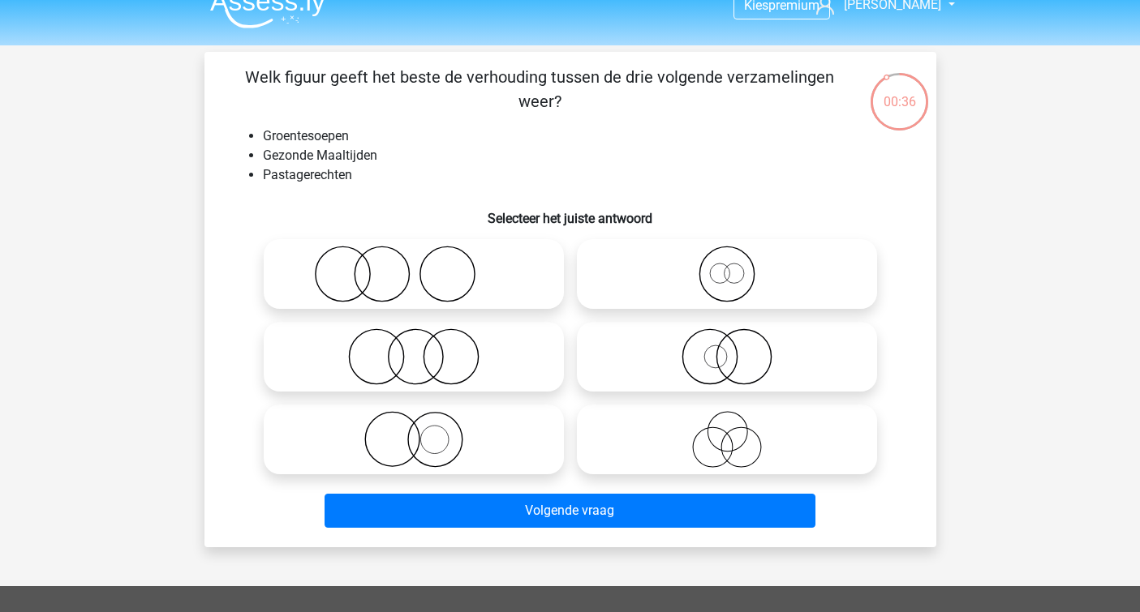
click at [427, 363] on icon at bounding box center [413, 357] width 287 height 57
click at [424, 349] on input "radio" at bounding box center [419, 343] width 11 height 11
radio input "true"
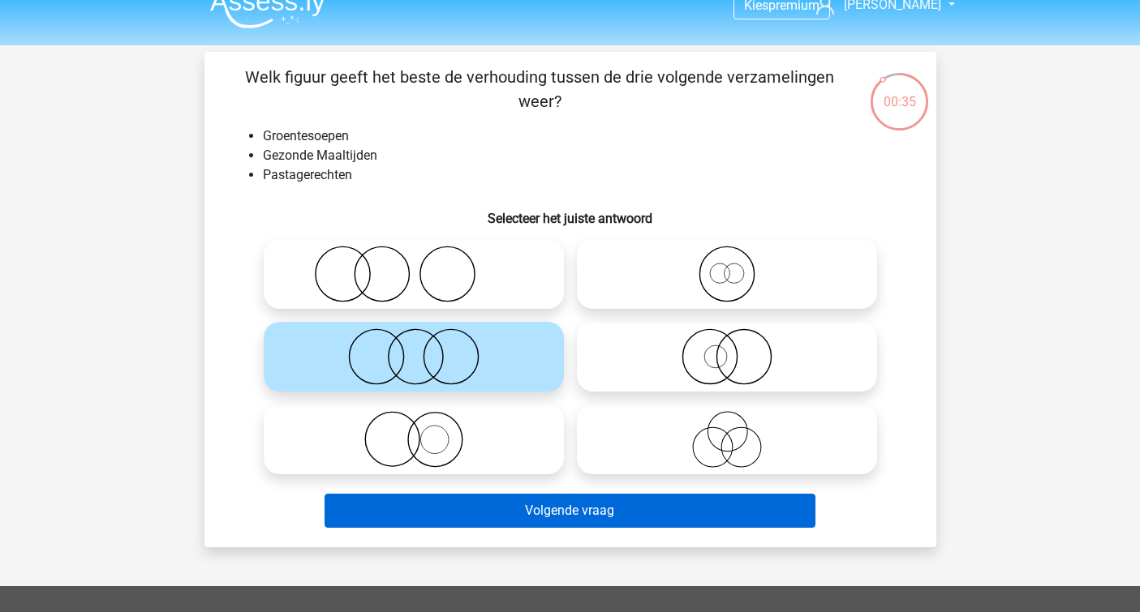
click at [497, 505] on button "Volgende vraag" at bounding box center [569, 511] width 491 height 34
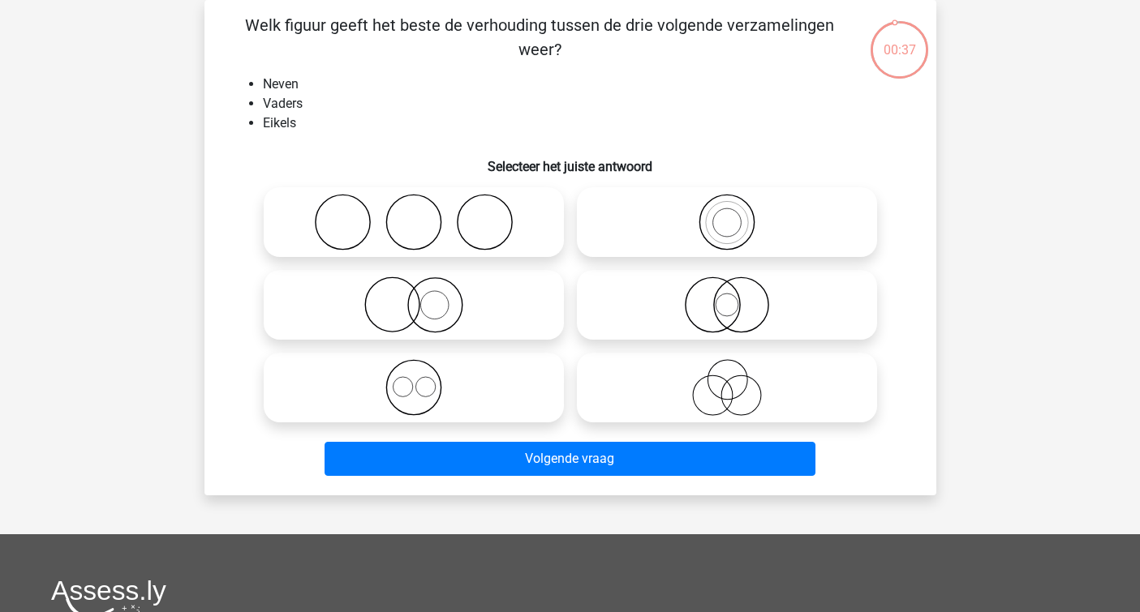
scroll to position [53, 0]
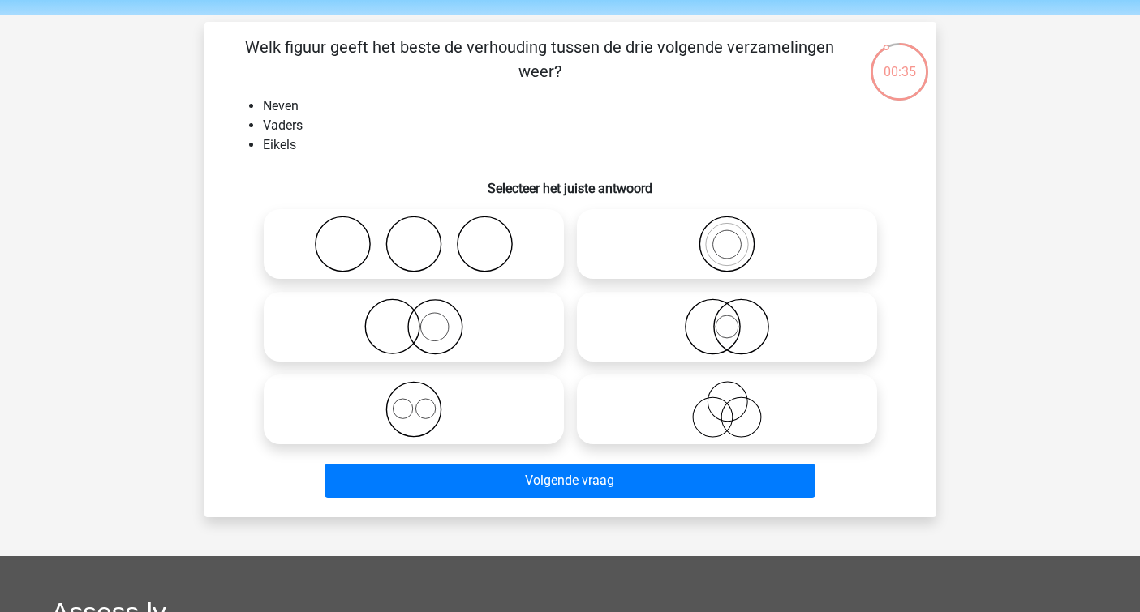
click at [686, 406] on icon at bounding box center [726, 409] width 287 height 57
click at [727, 402] on input "radio" at bounding box center [732, 396] width 11 height 11
radio input "true"
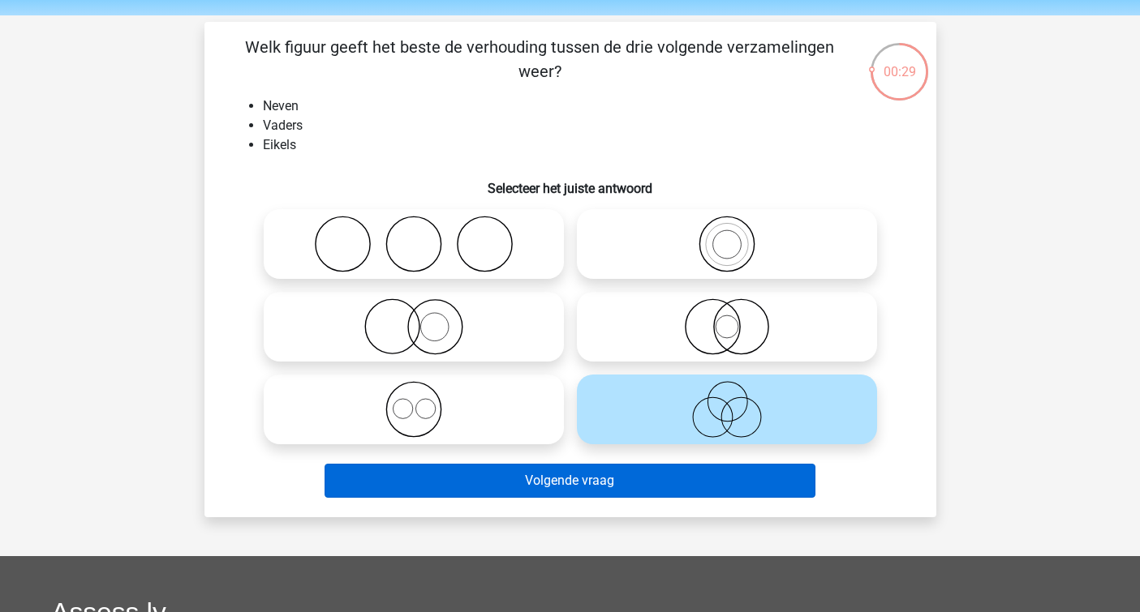
click at [563, 492] on button "Volgende vraag" at bounding box center [569, 481] width 491 height 34
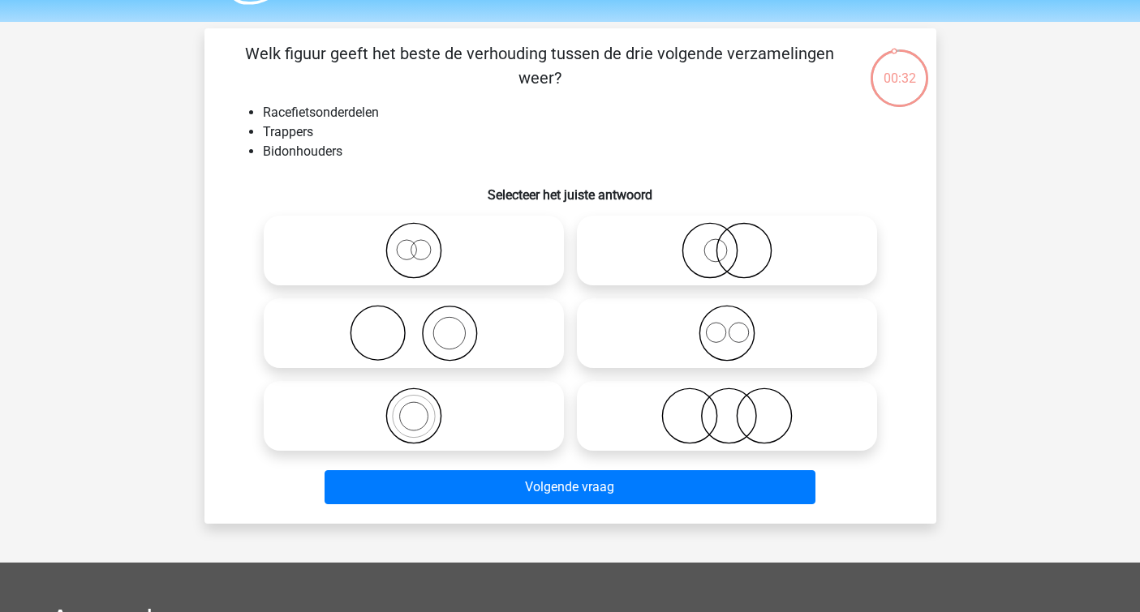
scroll to position [49, 0]
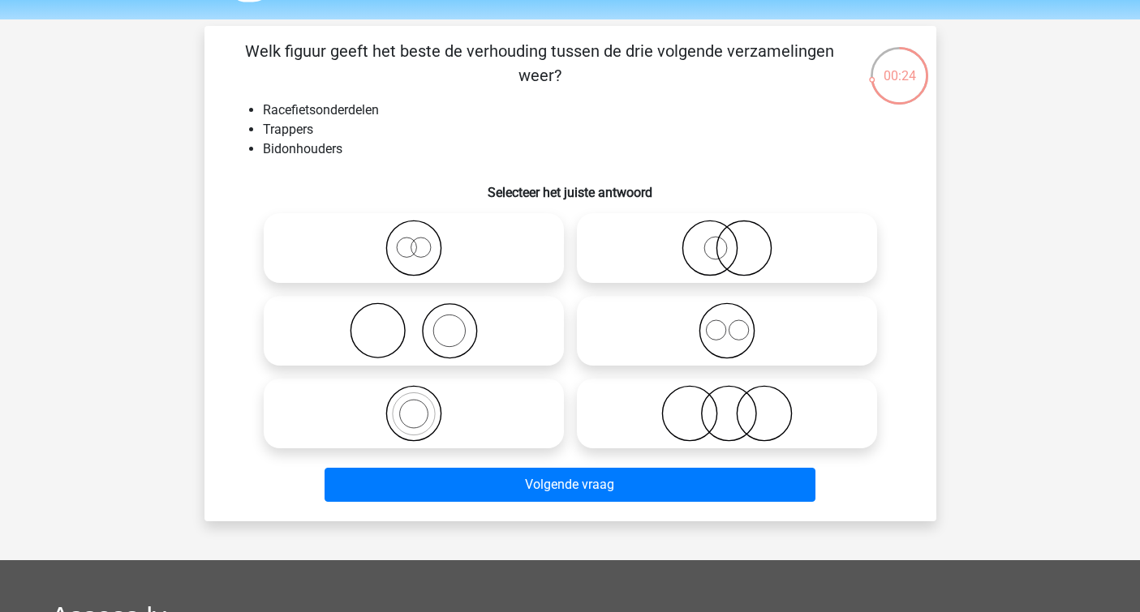
click at [678, 342] on icon at bounding box center [726, 331] width 287 height 57
click at [727, 323] on input "radio" at bounding box center [732, 317] width 11 height 11
radio input "true"
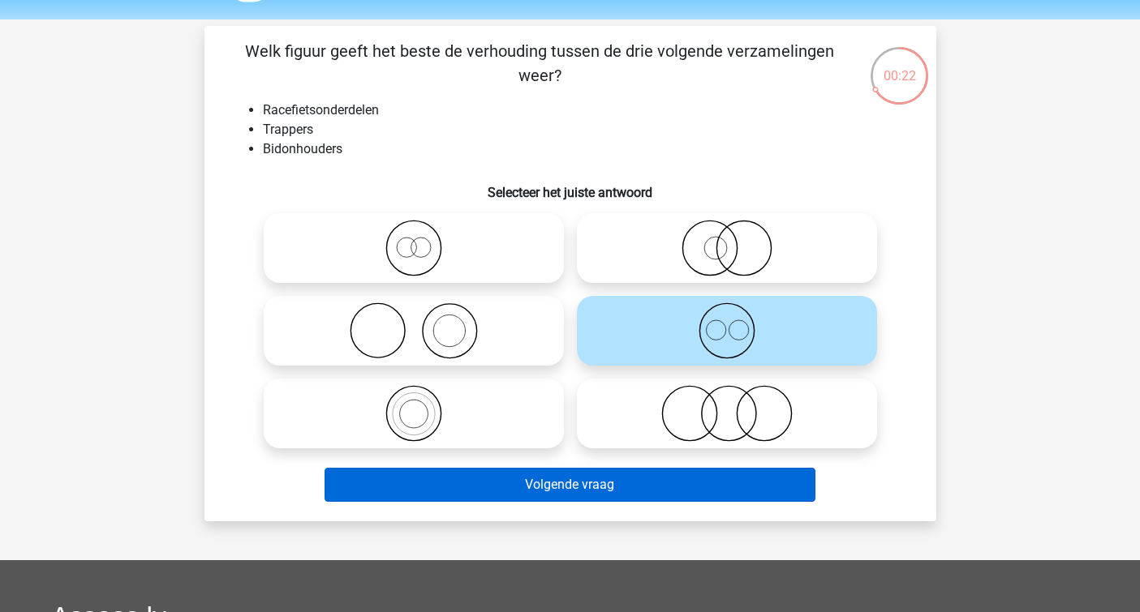
click at [635, 483] on button "Volgende vraag" at bounding box center [569, 485] width 491 height 34
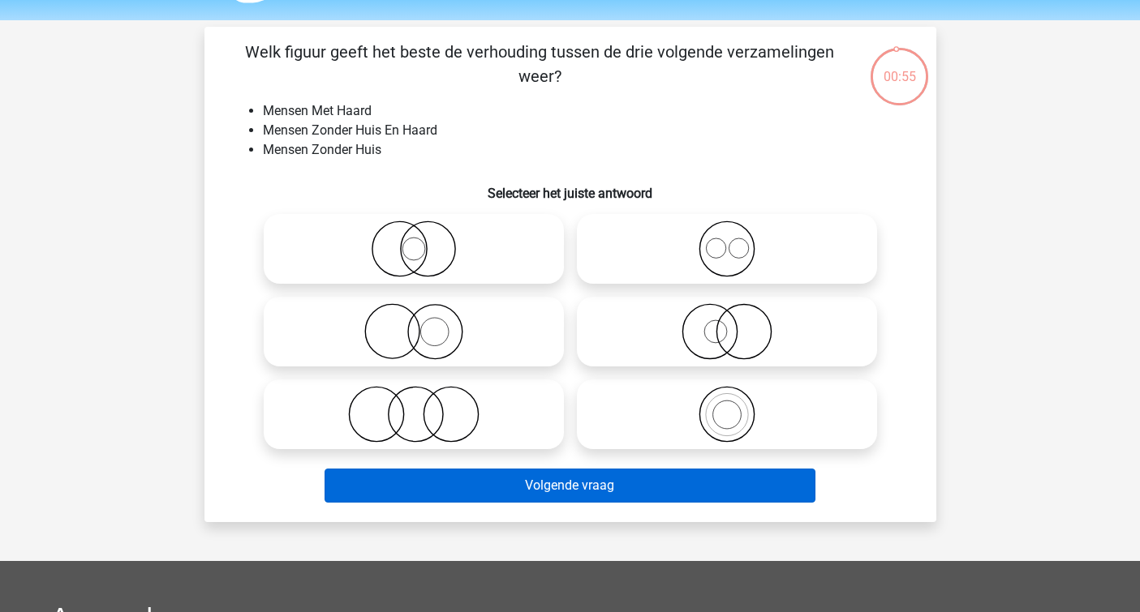
scroll to position [49, 0]
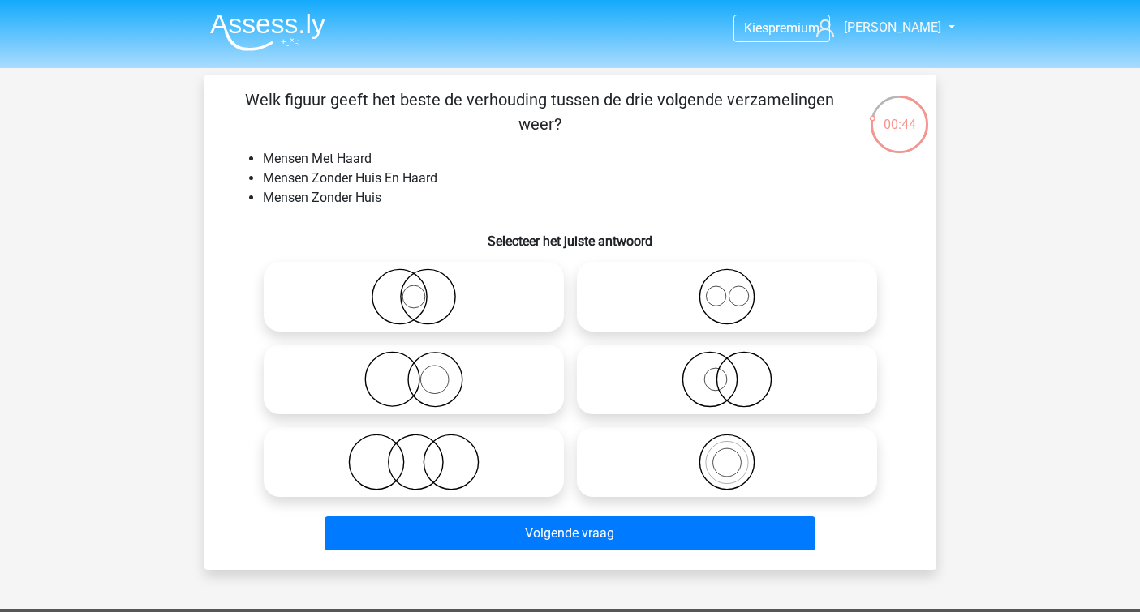
click at [519, 450] on icon at bounding box center [413, 462] width 287 height 57
click at [424, 450] on input "radio" at bounding box center [419, 449] width 11 height 11
radio input "true"
